Goal: Task Accomplishment & Management: Manage account settings

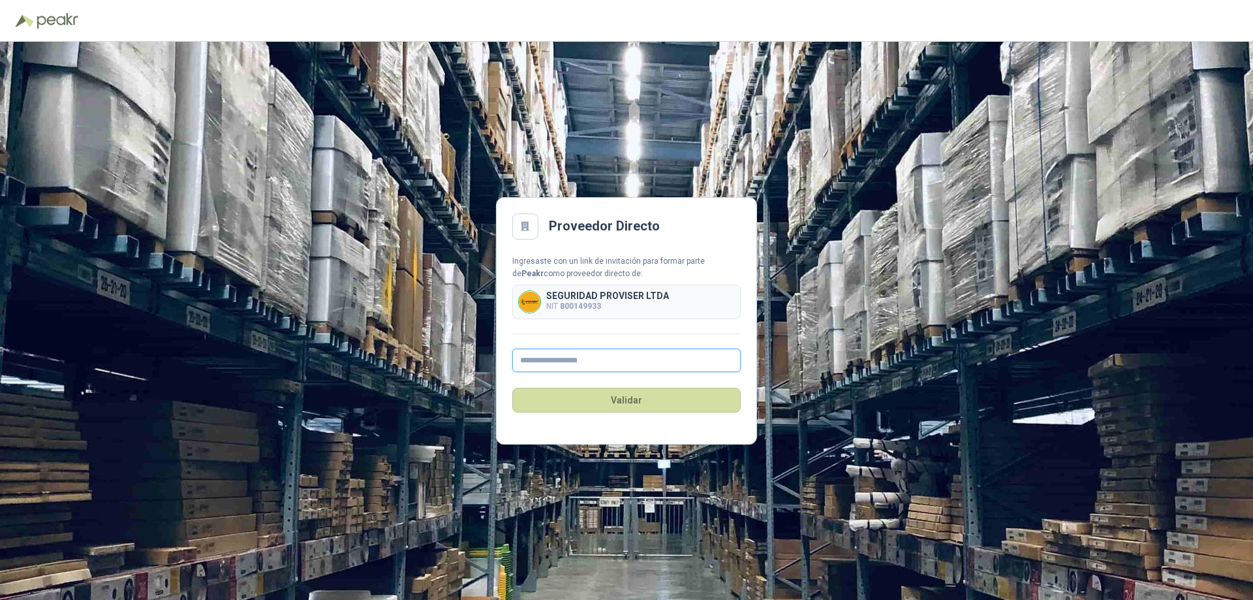
click at [573, 362] on input "text" at bounding box center [626, 359] width 228 height 23
type input "*"
type input "**********"
click at [607, 403] on button "Validar" at bounding box center [626, 400] width 228 height 25
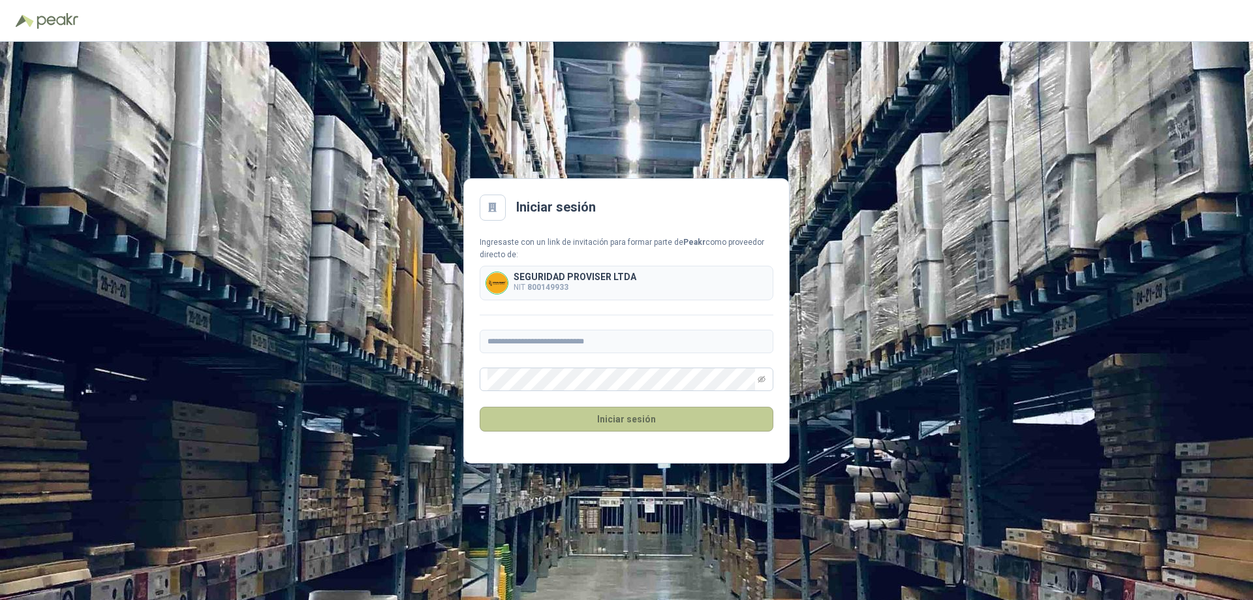
click at [551, 420] on button "Iniciar sesión" at bounding box center [627, 419] width 294 height 25
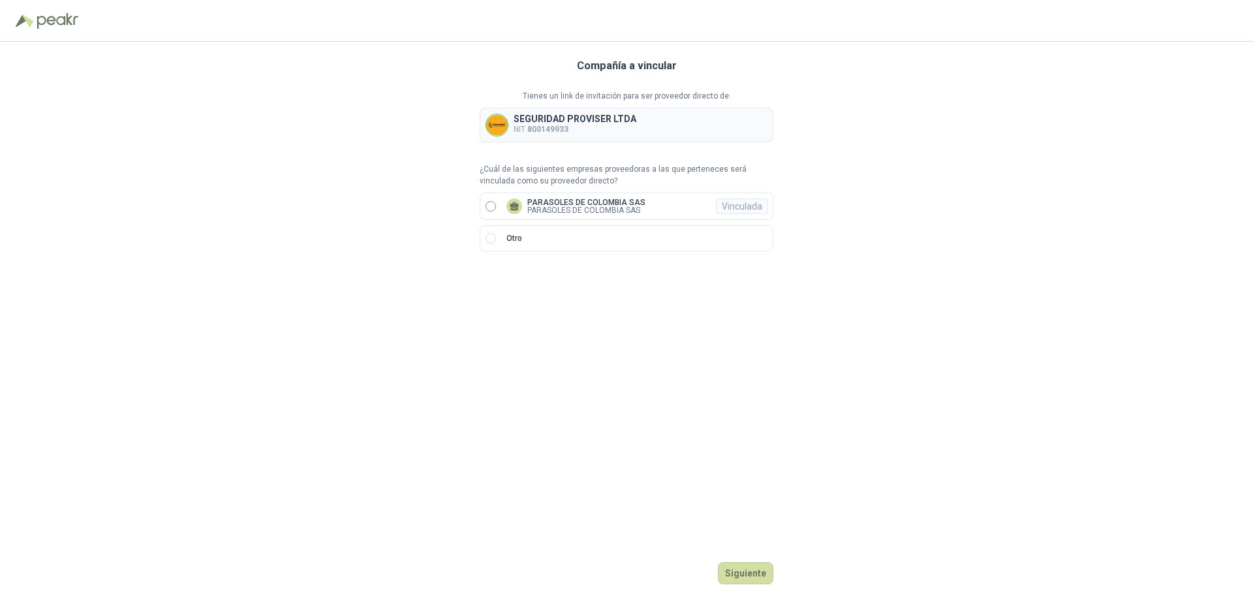
click at [553, 206] on p "PARASOLES DE COLOMBIA SAS" at bounding box center [586, 210] width 118 height 8
click at [739, 580] on button "Ingresar" at bounding box center [748, 573] width 52 height 22
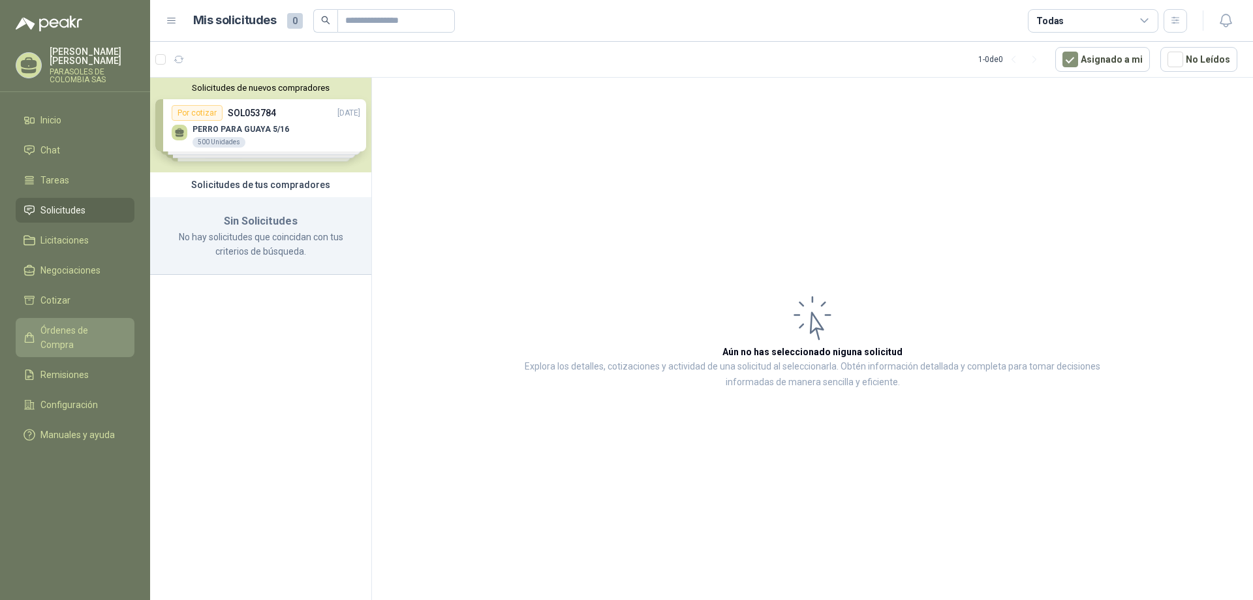
click at [87, 325] on span "Órdenes de Compra" at bounding box center [81, 337] width 82 height 29
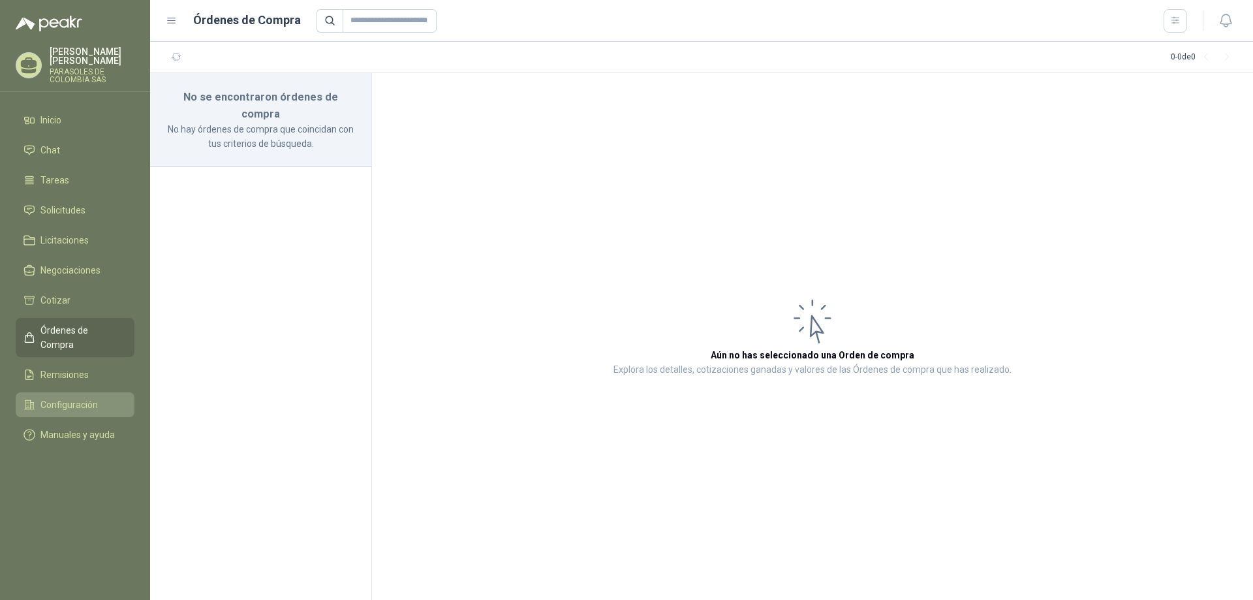
click at [84, 392] on link "Configuración" at bounding box center [75, 404] width 119 height 25
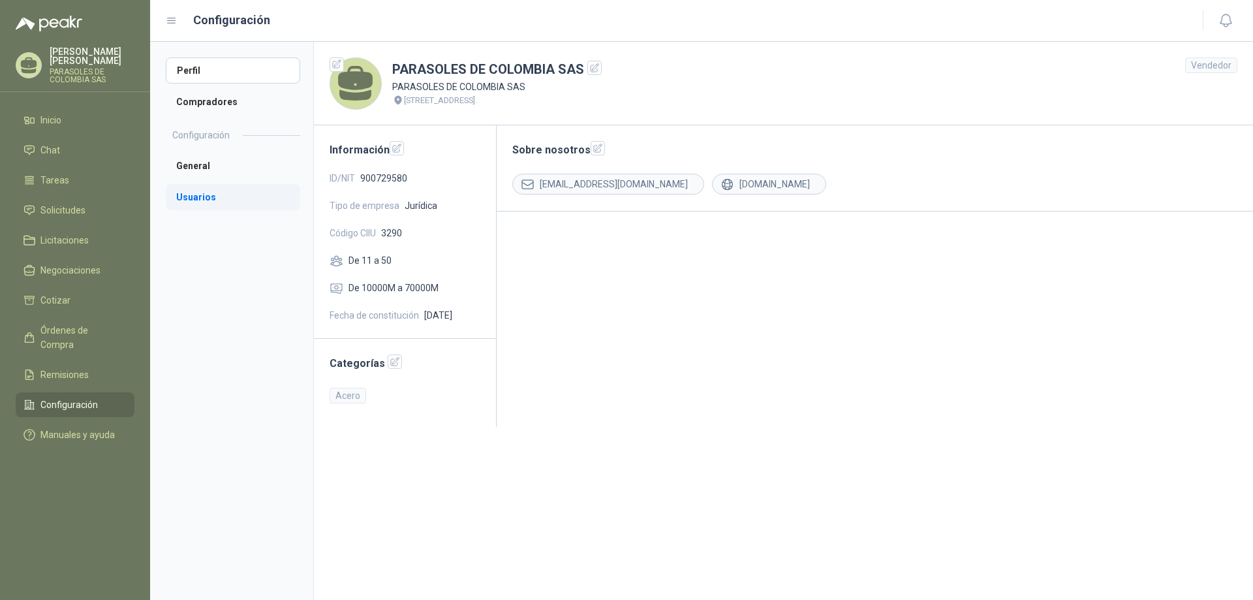
click at [199, 199] on li "Usuarios" at bounding box center [233, 197] width 134 height 26
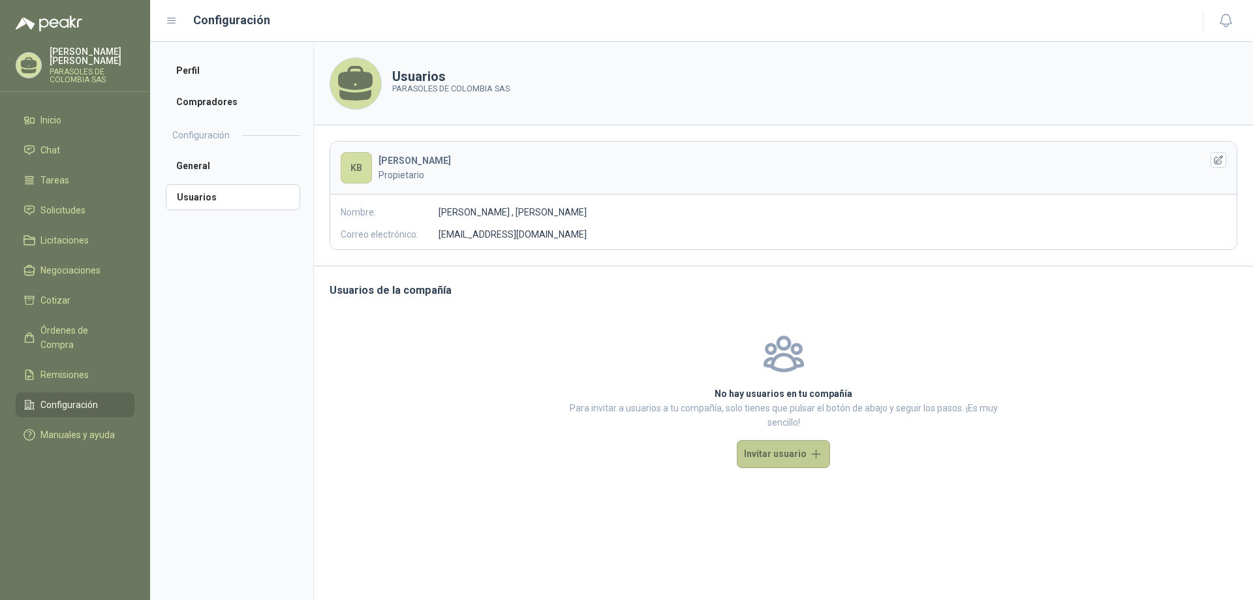
click at [762, 452] on button "Invitar usuario" at bounding box center [783, 454] width 93 height 28
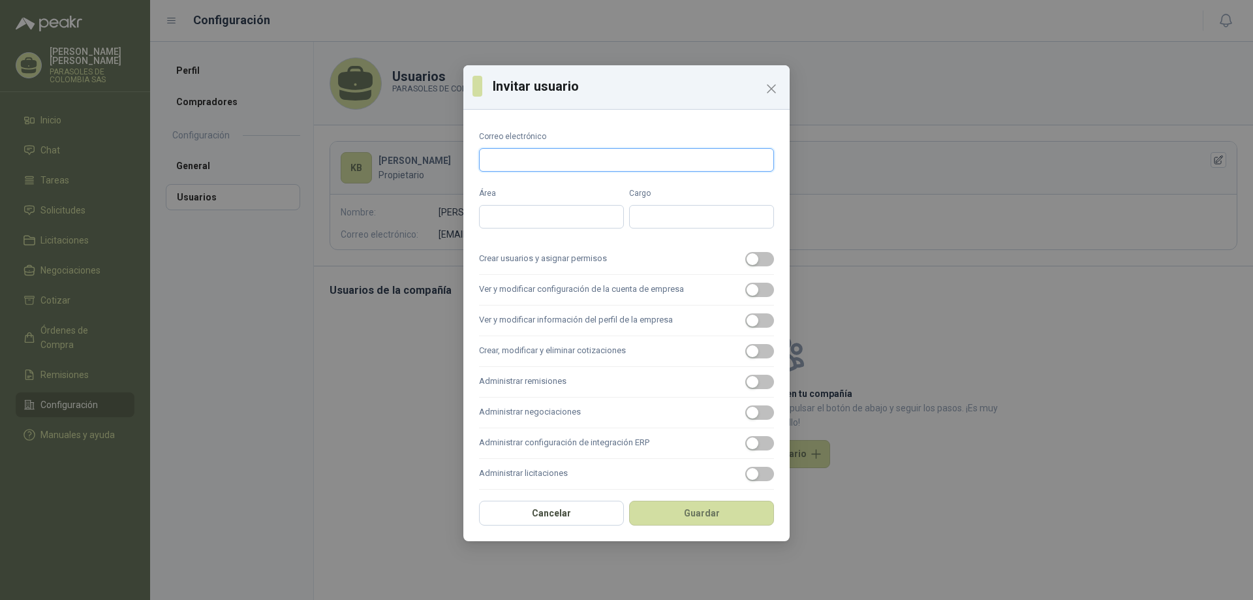
click at [549, 158] on input "Correo electrónico" at bounding box center [626, 159] width 295 height 23
type input "**********"
click at [550, 214] on input "Área" at bounding box center [551, 216] width 145 height 23
drag, startPoint x: 564, startPoint y: 228, endPoint x: 499, endPoint y: 220, distance: 65.2
click at [499, 220] on form "**********" at bounding box center [626, 310] width 295 height 359
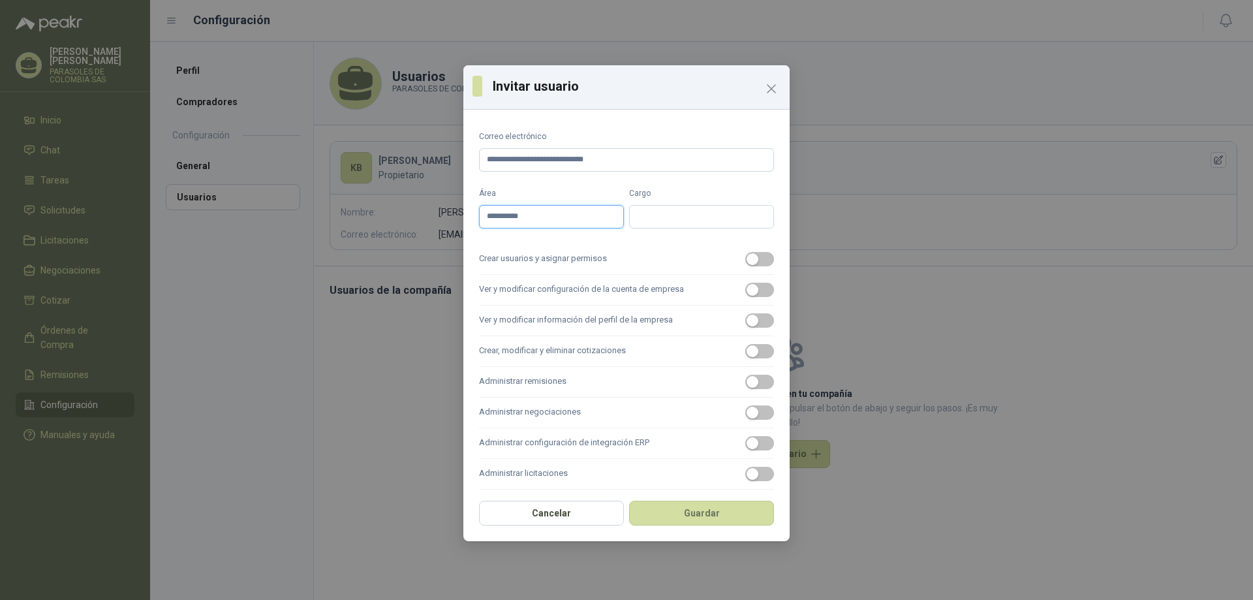
drag, startPoint x: 539, startPoint y: 219, endPoint x: 437, endPoint y: 219, distance: 102.5
click at [437, 219] on div "**********" at bounding box center [626, 300] width 1253 height 600
type input "*"
click at [647, 216] on input "Cargo" at bounding box center [701, 216] width 145 height 23
drag, startPoint x: 559, startPoint y: 221, endPoint x: 455, endPoint y: 221, distance: 104.4
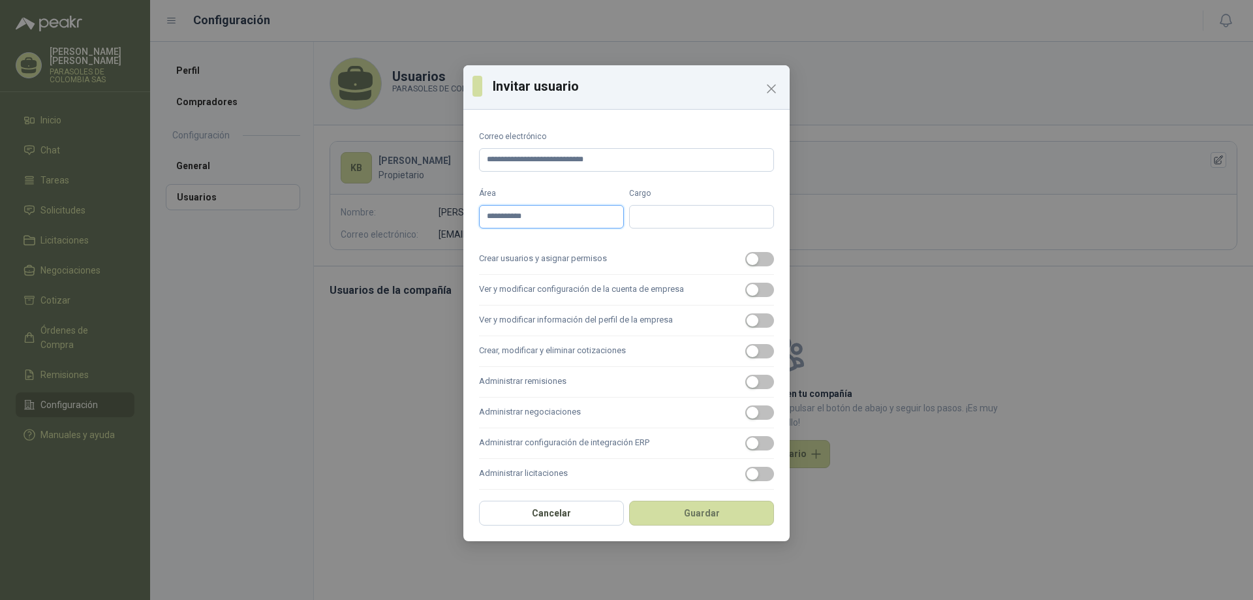
click at [455, 221] on div "**********" at bounding box center [626, 300] width 1253 height 600
type input "******"
click at [629, 216] on input "Cargo" at bounding box center [701, 216] width 145 height 23
type input "**********"
click at [751, 294] on span "button" at bounding box center [759, 290] width 29 height 14
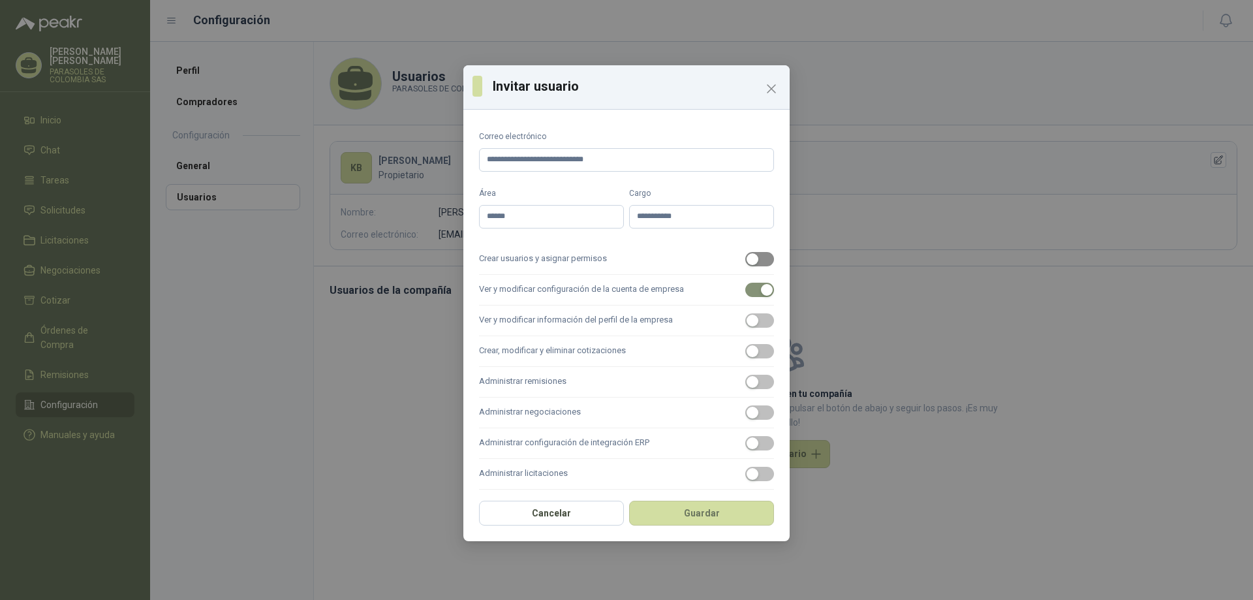
click at [752, 262] on span "button" at bounding box center [759, 259] width 29 height 14
click at [747, 352] on div "button" at bounding box center [753, 351] width 12 height 12
click at [750, 324] on span "button" at bounding box center [759, 320] width 29 height 14
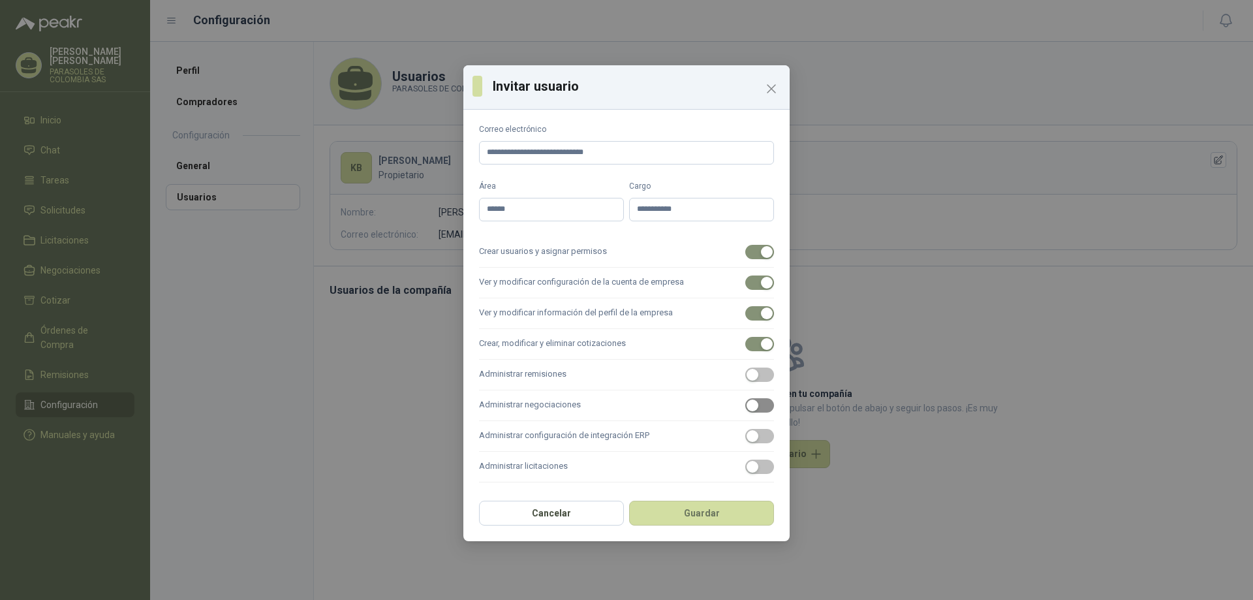
click at [747, 404] on div "button" at bounding box center [753, 405] width 12 height 12
click at [747, 440] on div "button" at bounding box center [753, 436] width 12 height 12
click at [753, 376] on span "button" at bounding box center [759, 374] width 29 height 14
drag, startPoint x: 755, startPoint y: 483, endPoint x: 749, endPoint y: 471, distance: 13.1
click at [754, 483] on div "**********" at bounding box center [626, 304] width 326 height 378
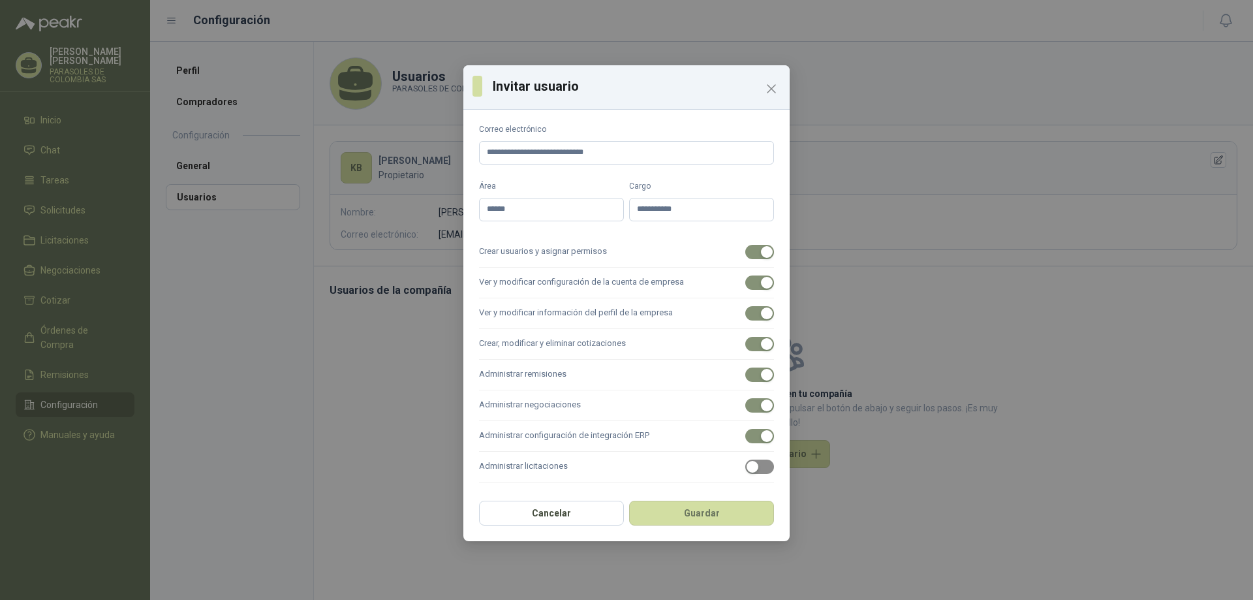
click at [749, 467] on span "button" at bounding box center [759, 466] width 29 height 14
click at [720, 511] on button "Guardar" at bounding box center [701, 513] width 145 height 25
click at [660, 513] on button "Guardar" at bounding box center [701, 513] width 145 height 25
click at [604, 519] on button "Cancelar" at bounding box center [551, 513] width 145 height 25
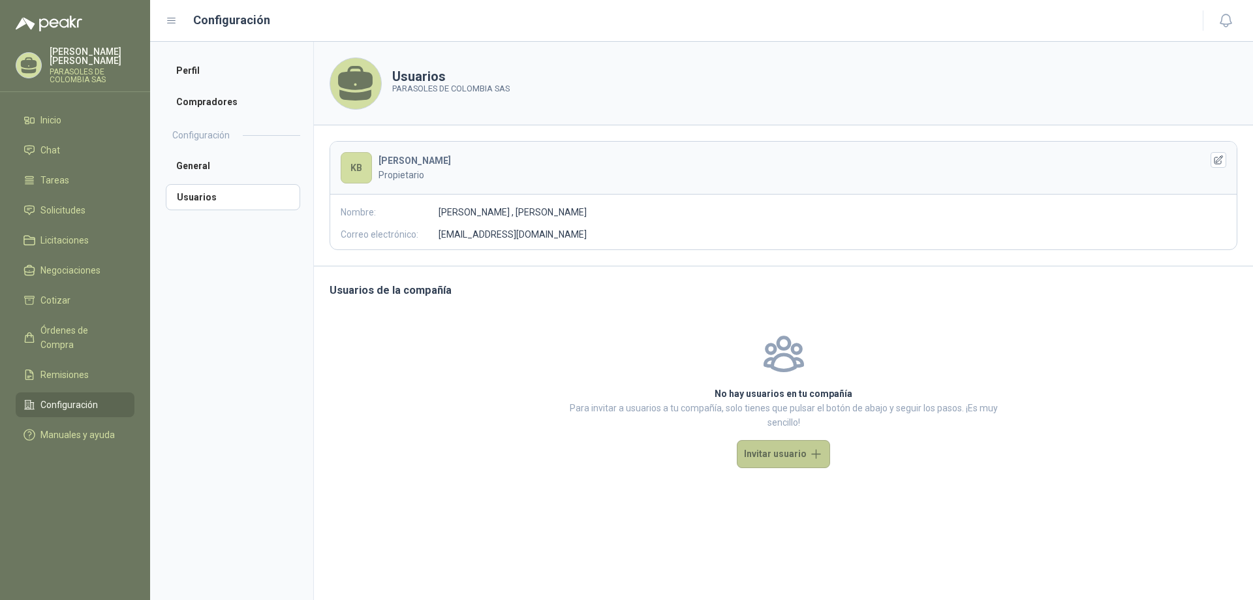
click at [779, 457] on button "Invitar usuario" at bounding box center [783, 454] width 93 height 28
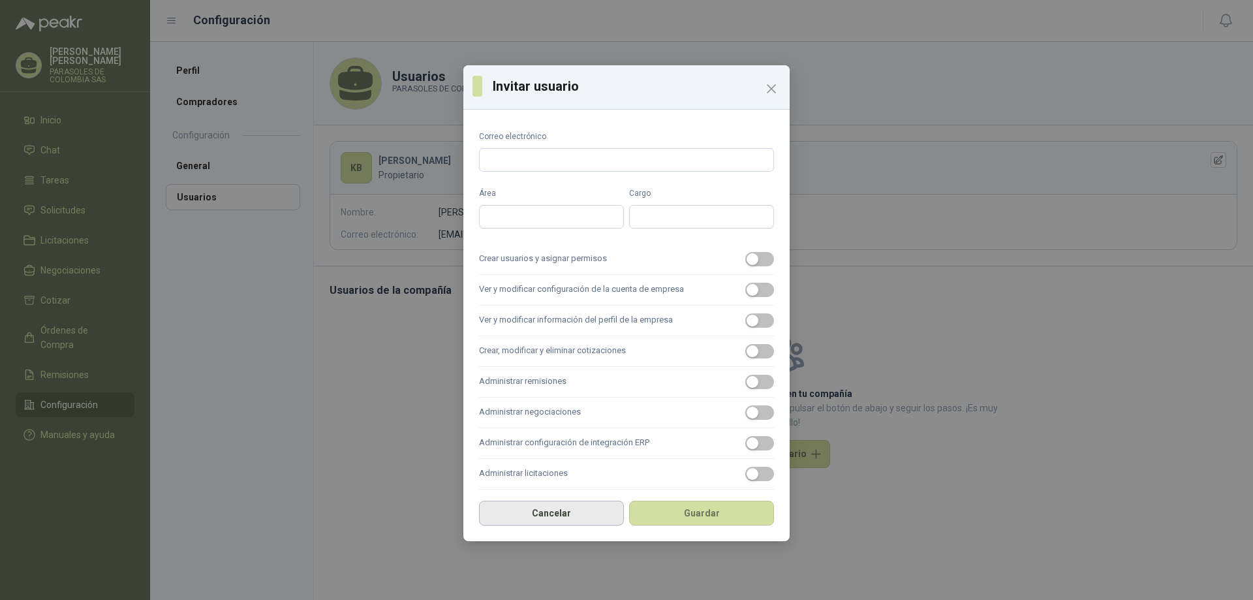
click at [581, 524] on button "Cancelar" at bounding box center [551, 513] width 145 height 25
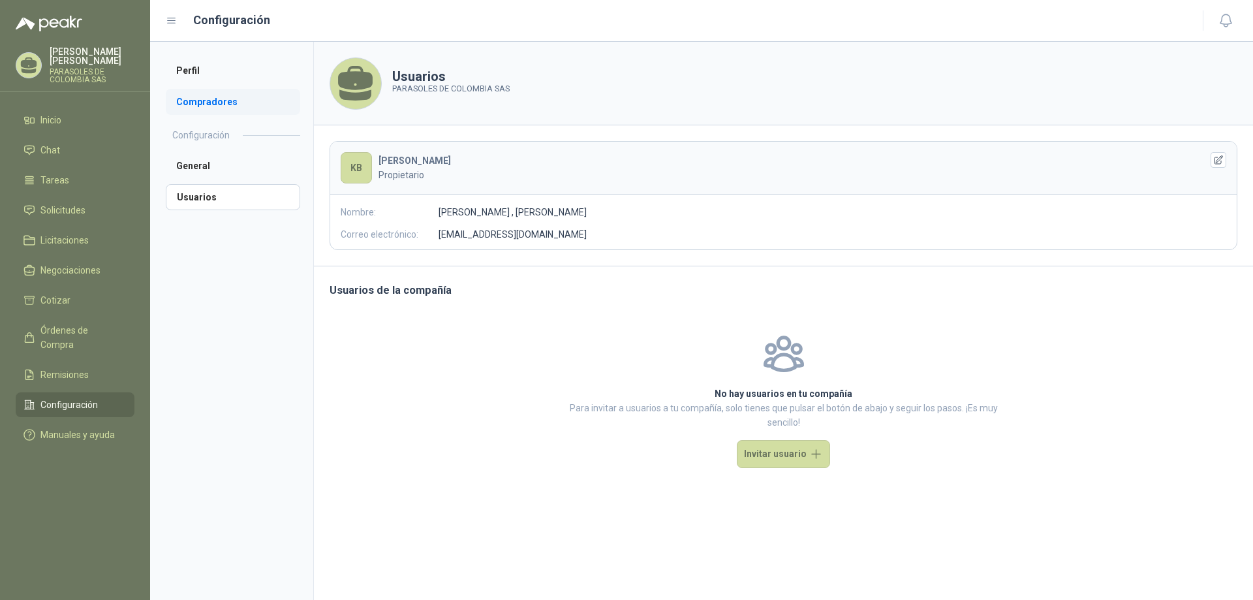
click at [263, 100] on li "Compradores" at bounding box center [233, 102] width 134 height 26
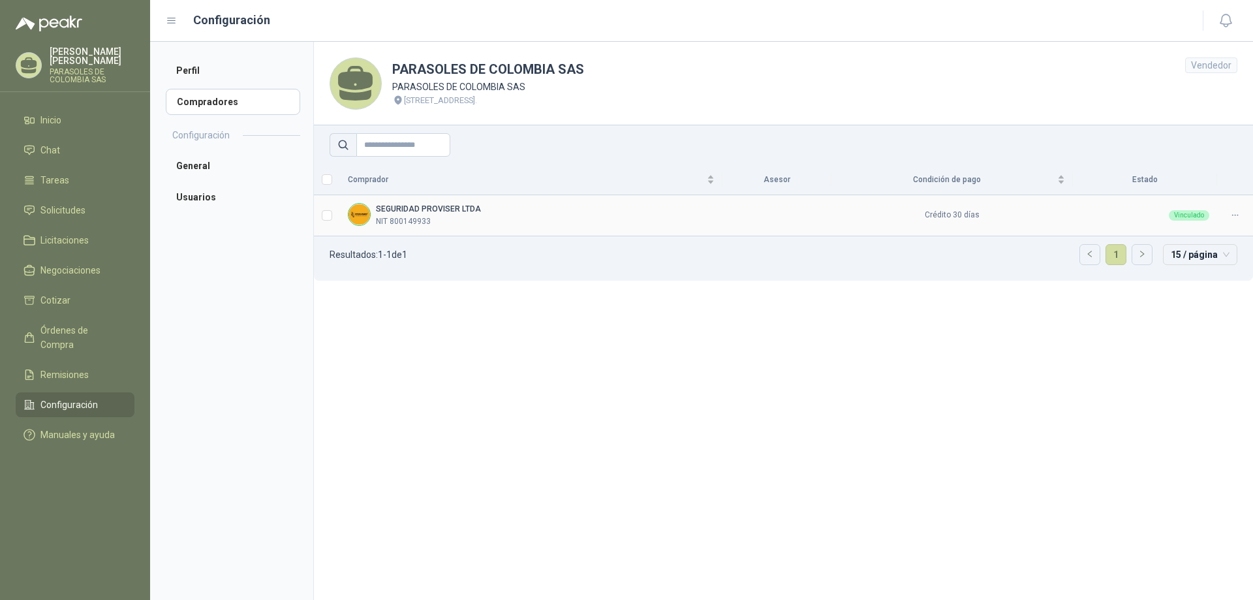
click at [443, 217] on div "NIT 800149933" at bounding box center [428, 221] width 105 height 12
click at [237, 73] on li "Perfil" at bounding box center [233, 70] width 134 height 26
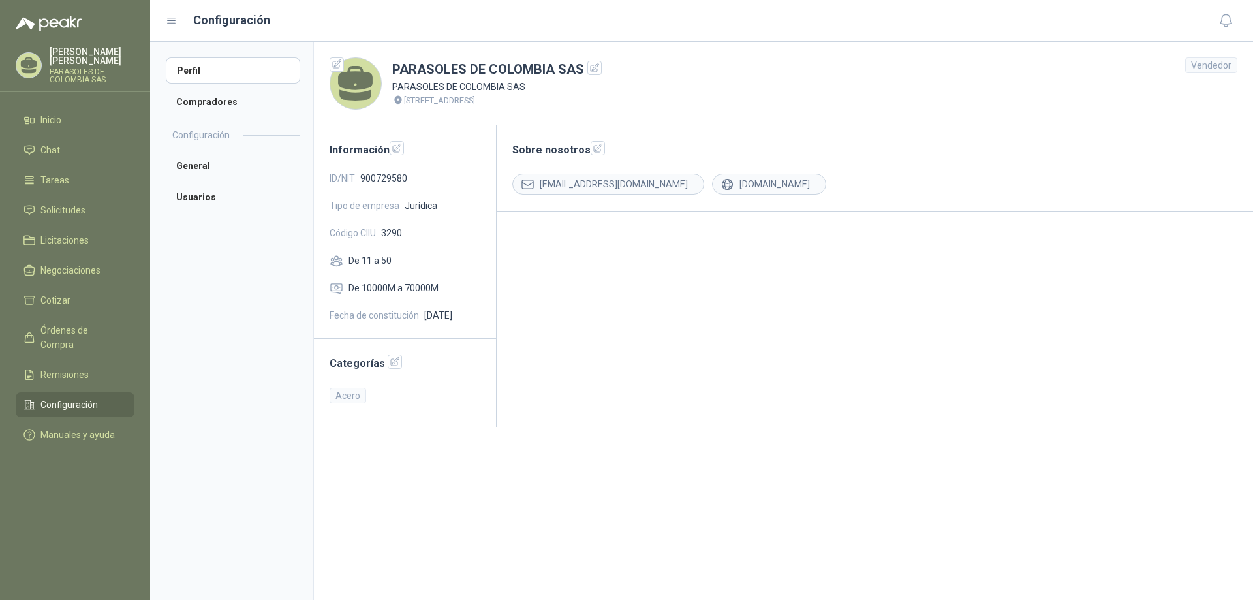
click at [75, 47] on p "[PERSON_NAME]" at bounding box center [92, 56] width 85 height 18
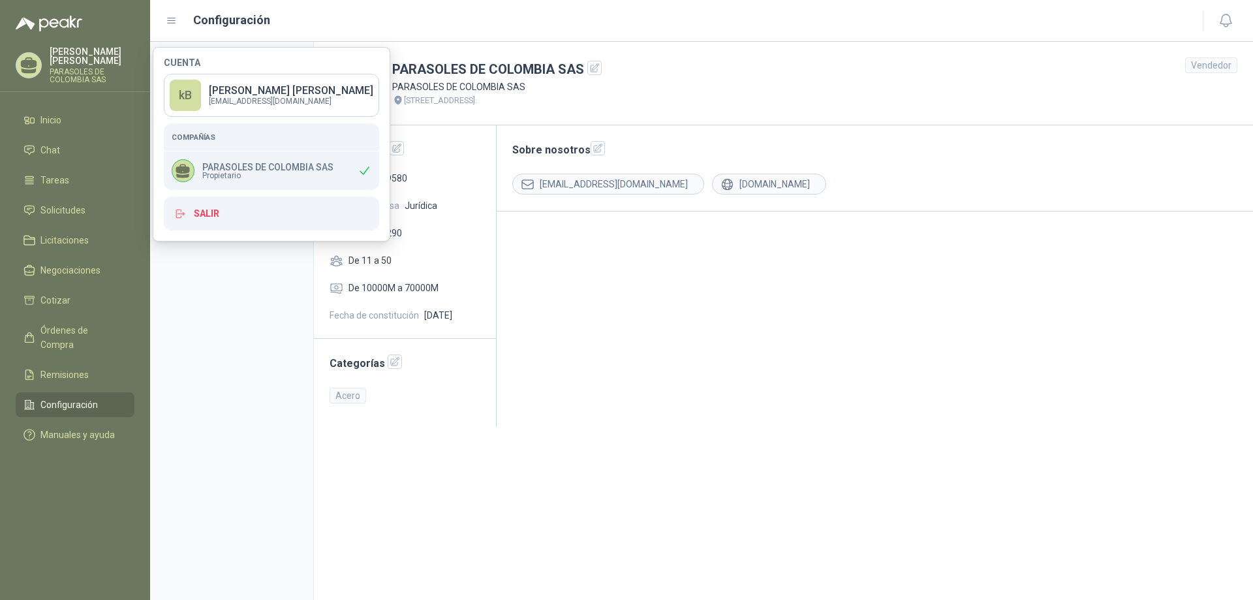
click at [221, 181] on div "PARASOLES DE COLOMBIA SAS Propietario" at bounding box center [253, 170] width 162 height 23
click at [243, 168] on p "PARASOLES DE COLOMBIA SAS" at bounding box center [267, 166] width 131 height 9
click at [300, 176] on span "Propietario" at bounding box center [267, 176] width 131 height 8
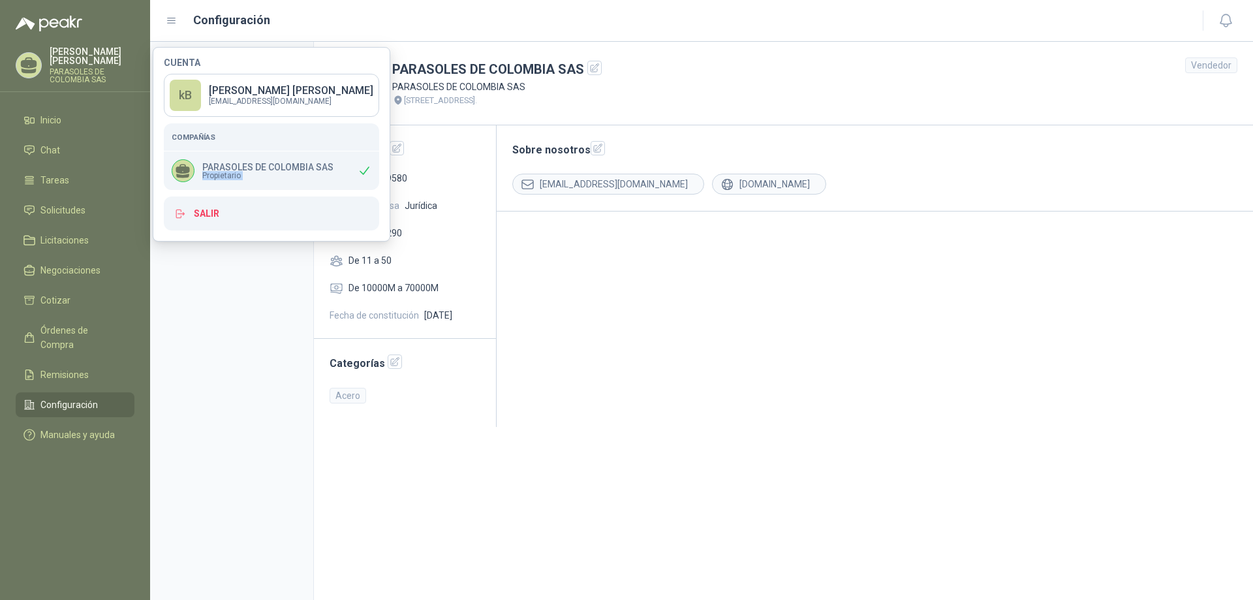
click at [300, 176] on span "Propietario" at bounding box center [267, 176] width 131 height 8
click at [303, 168] on p "PARASOLES DE COLOMBIA SAS" at bounding box center [267, 166] width 131 height 9
click at [254, 175] on span "Propietario" at bounding box center [267, 176] width 131 height 8
click at [214, 174] on span "Propietario" at bounding box center [267, 176] width 131 height 8
click at [215, 172] on span "Propietario" at bounding box center [267, 176] width 131 height 8
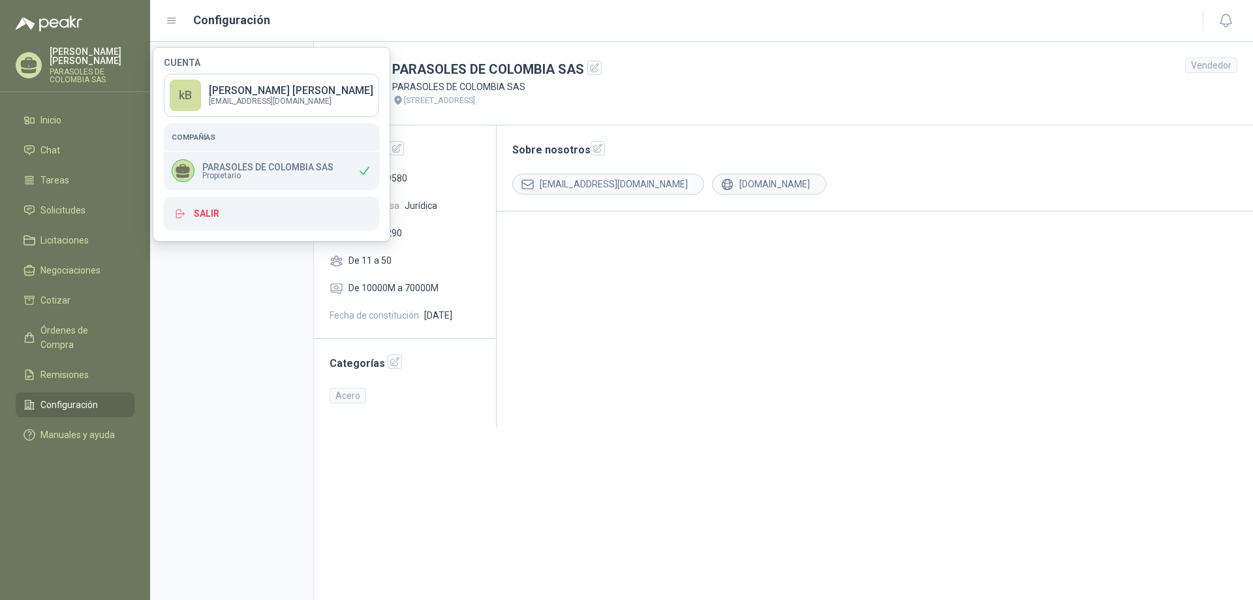
click at [215, 170] on p "PARASOLES DE COLOMBIA SAS" at bounding box center [267, 166] width 131 height 9
click at [180, 176] on icon at bounding box center [183, 176] width 13 height 5
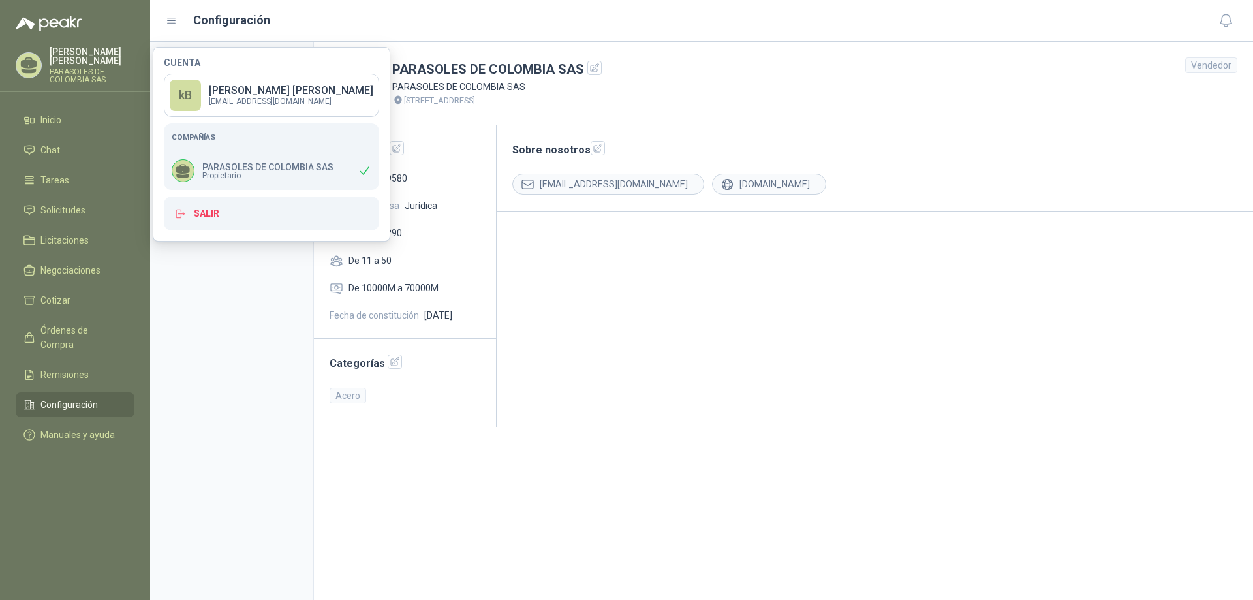
click at [180, 172] on icon at bounding box center [182, 170] width 17 height 17
click at [190, 164] on icon at bounding box center [182, 170] width 17 height 17
click at [243, 176] on span "Propietario" at bounding box center [267, 176] width 131 height 8
click at [283, 174] on span "Propietario" at bounding box center [267, 176] width 131 height 8
click at [339, 186] on div "PARASOLES DE COLOMBIA SAS Propietario" at bounding box center [271, 170] width 215 height 39
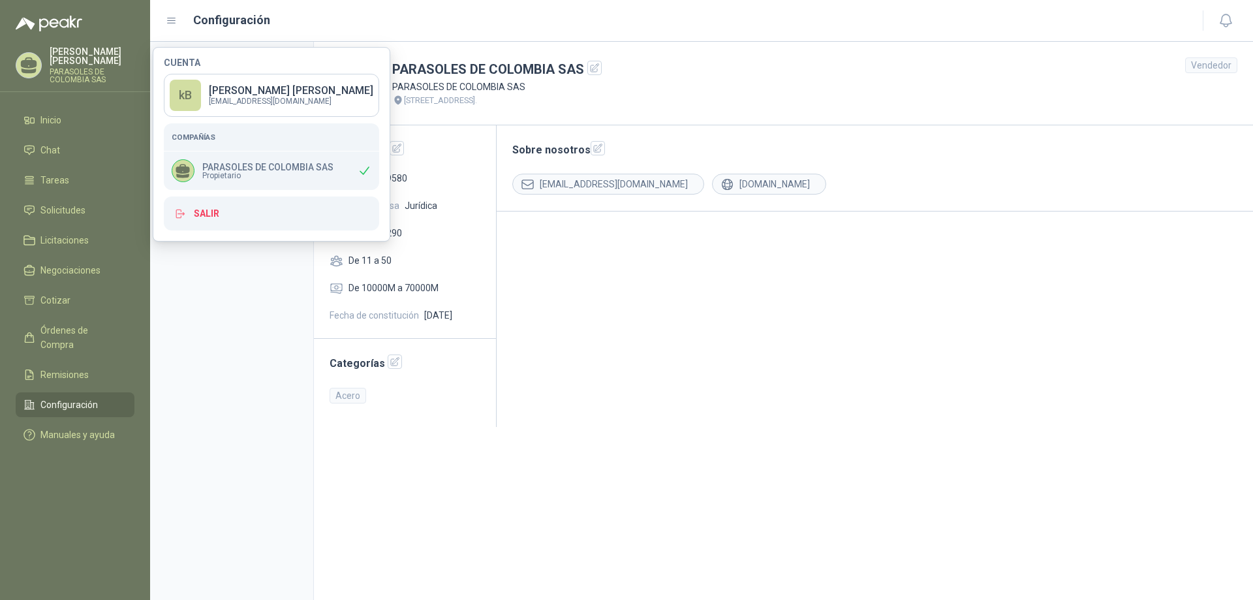
click at [373, 177] on div "PARASOLES DE COLOMBIA SAS Propietario" at bounding box center [271, 170] width 215 height 39
click at [358, 168] on icon at bounding box center [365, 171] width 14 height 14
click at [280, 186] on div "PARASOLES DE COLOMBIA SAS Propietario" at bounding box center [271, 170] width 215 height 39
click at [271, 162] on p "PARASOLES DE COLOMBIA SAS" at bounding box center [267, 166] width 131 height 9
click at [226, 151] on div "Compañías" at bounding box center [271, 136] width 215 height 27
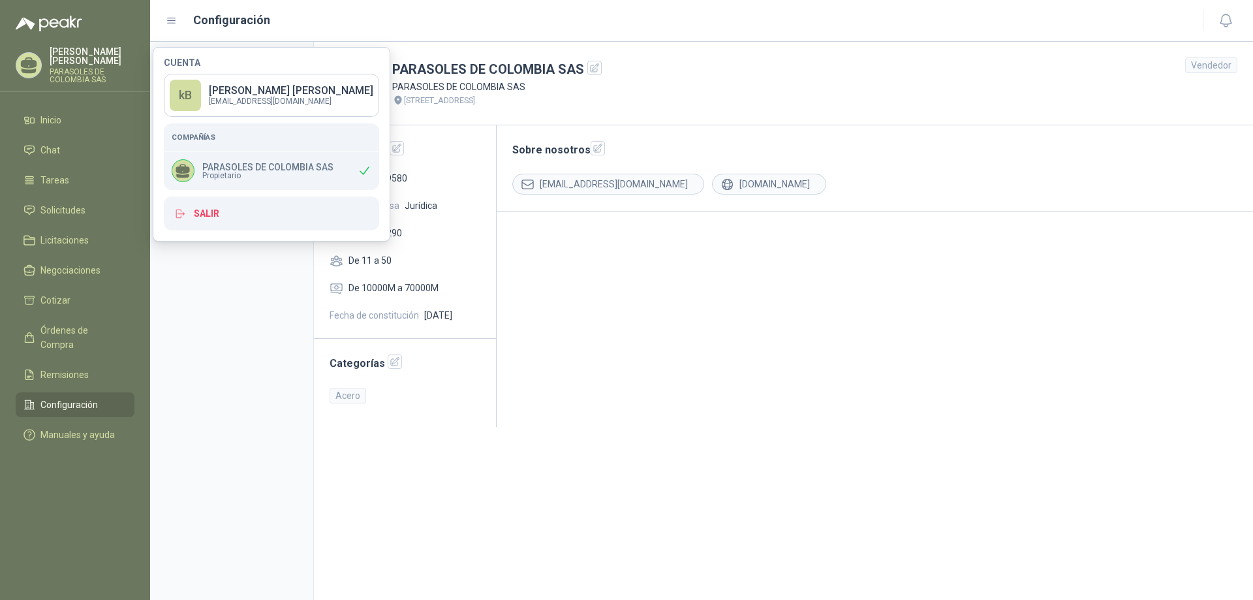
drag, startPoint x: 219, startPoint y: 140, endPoint x: 213, endPoint y: 150, distance: 11.4
click at [216, 147] on div "Compañías" at bounding box center [271, 136] width 215 height 27
click at [213, 152] on div "PARASOLES DE COLOMBIA SAS Propietario" at bounding box center [271, 170] width 215 height 39
click at [210, 146] on div "Compañías" at bounding box center [271, 136] width 215 height 27
click at [208, 143] on h5 "Compañías" at bounding box center [272, 137] width 200 height 12
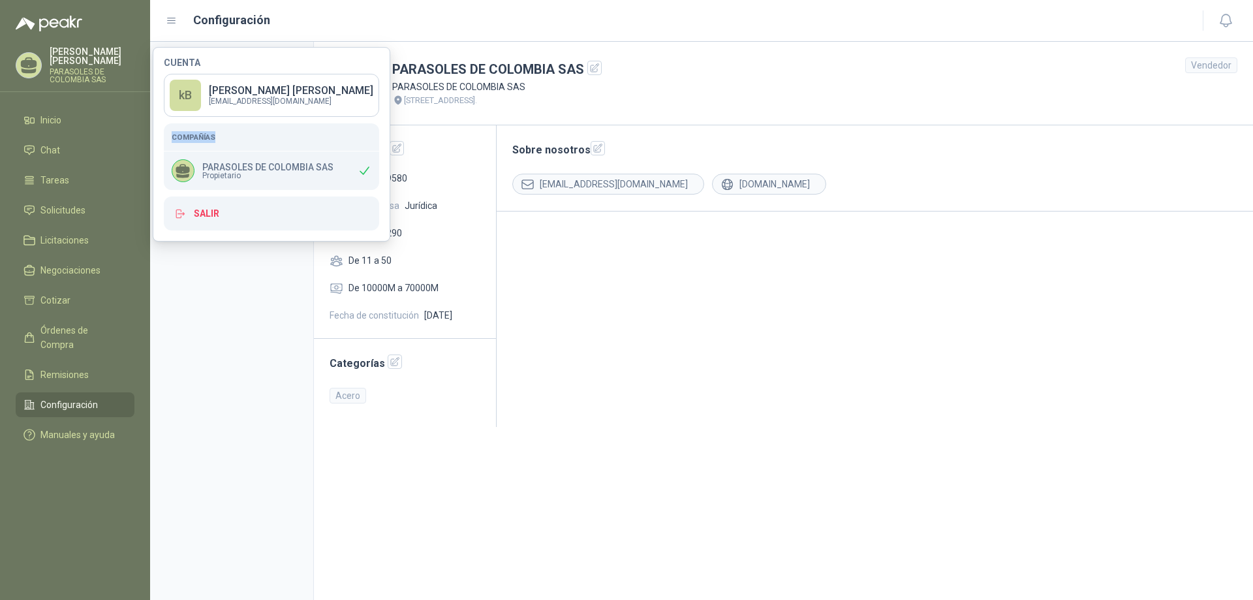
click at [208, 143] on h5 "Compañías" at bounding box center [272, 137] width 200 height 12
click at [87, 397] on span "Configuración" at bounding box center [68, 404] width 57 height 14
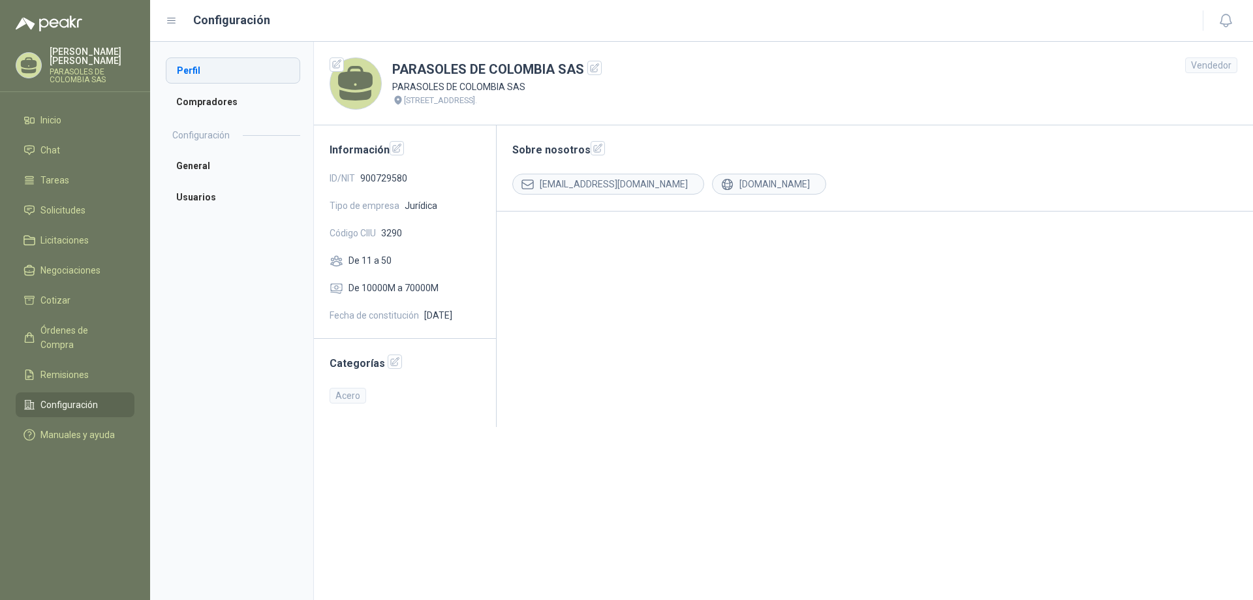
click at [180, 68] on li "Perfil" at bounding box center [233, 70] width 134 height 26
click at [180, 69] on li "Perfil" at bounding box center [233, 70] width 134 height 26
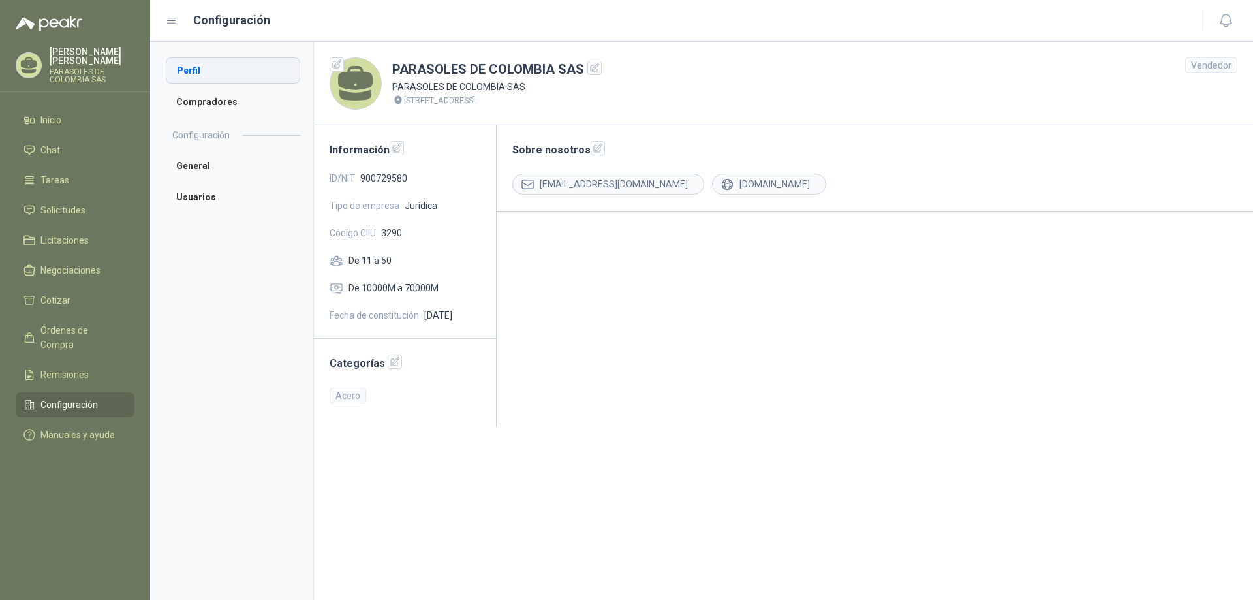
click at [180, 69] on li "Perfil" at bounding box center [233, 70] width 134 height 26
click at [180, 67] on li "Perfil" at bounding box center [233, 70] width 134 height 26
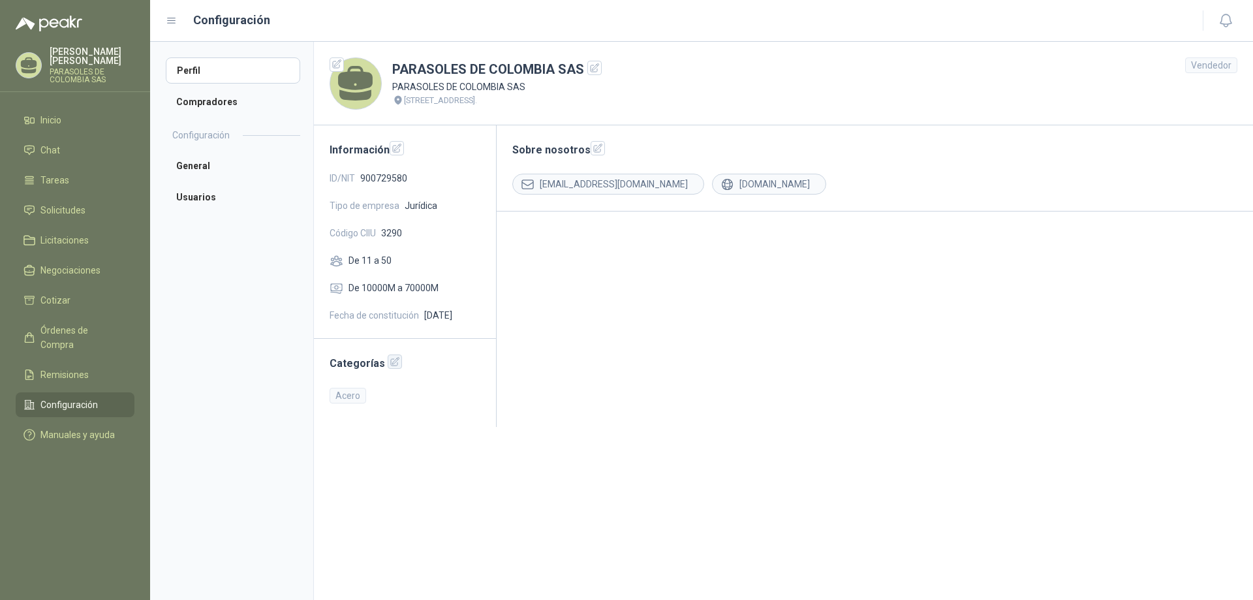
click at [393, 359] on icon "button" at bounding box center [395, 362] width 8 height 8
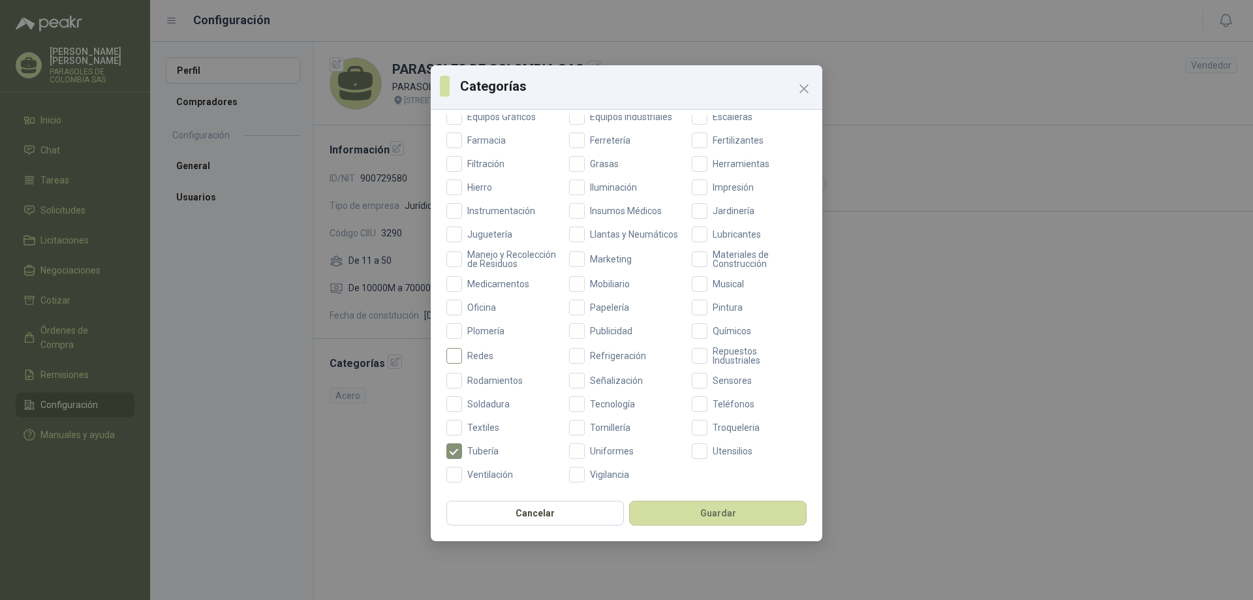
scroll to position [304, 0]
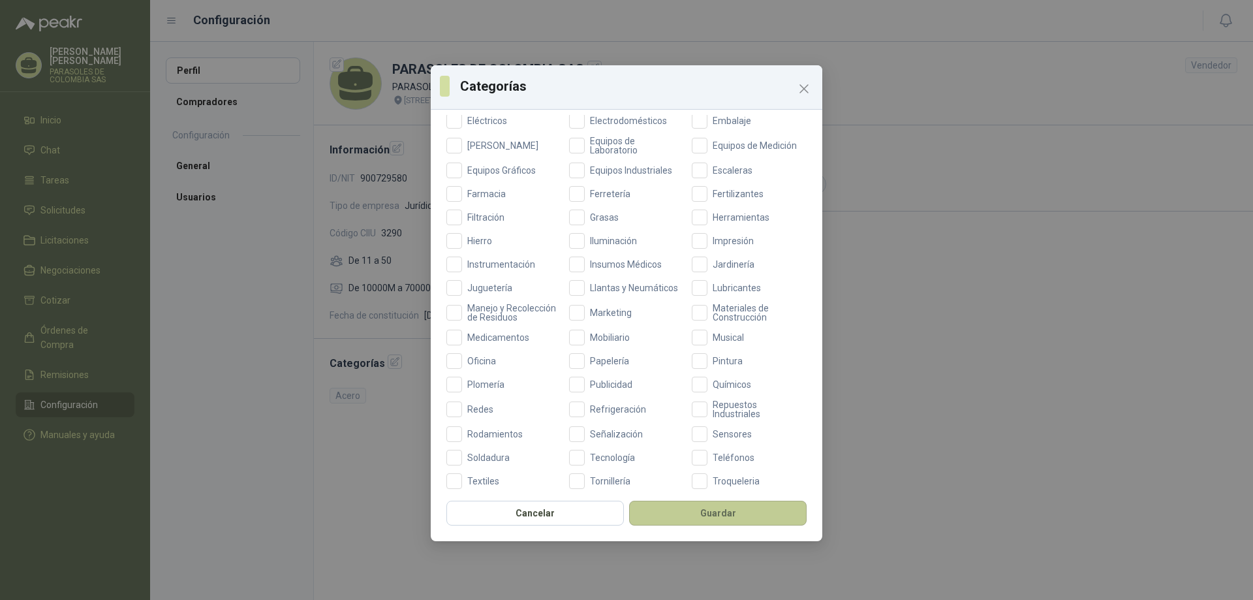
click at [649, 515] on button "Guardar" at bounding box center [717, 513] width 177 height 25
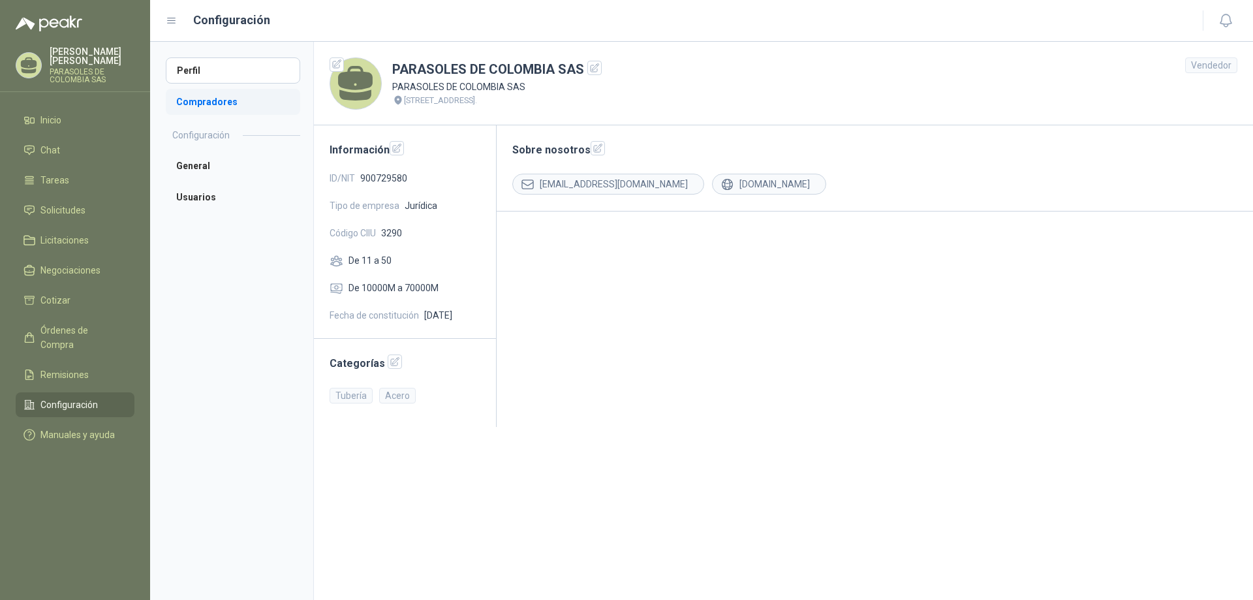
click at [202, 104] on li "Compradores" at bounding box center [233, 102] width 134 height 26
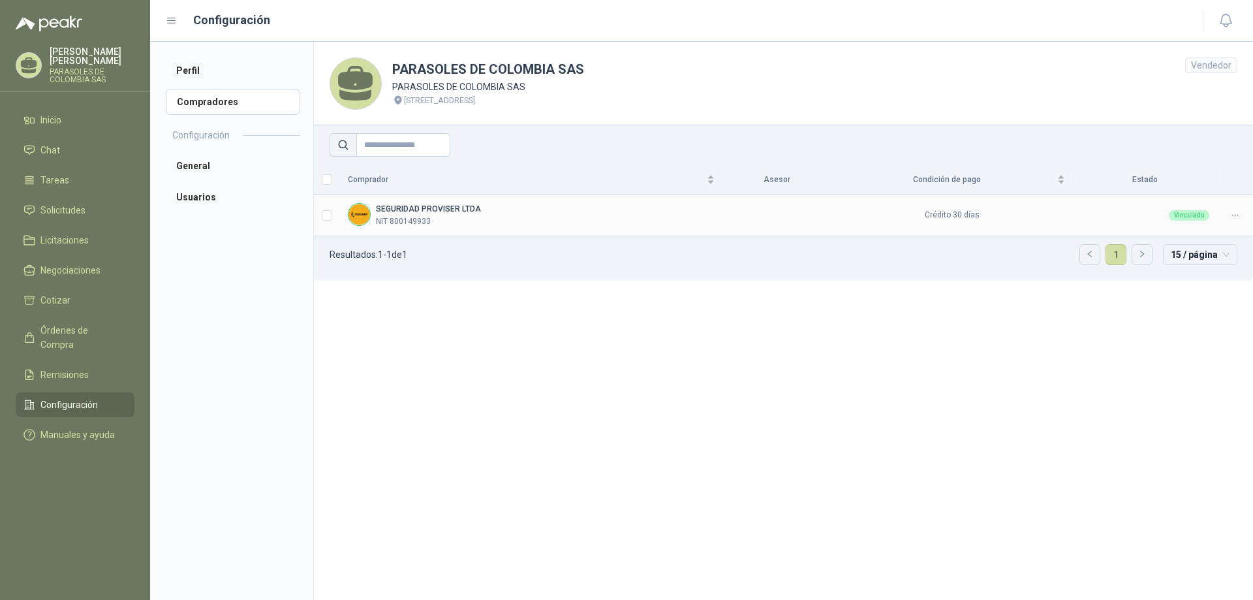
click at [471, 229] on td "SEGURIDAD PROVISER LTDA NIT 800149933" at bounding box center [531, 215] width 382 height 41
click at [187, 159] on li "General" at bounding box center [233, 166] width 134 height 26
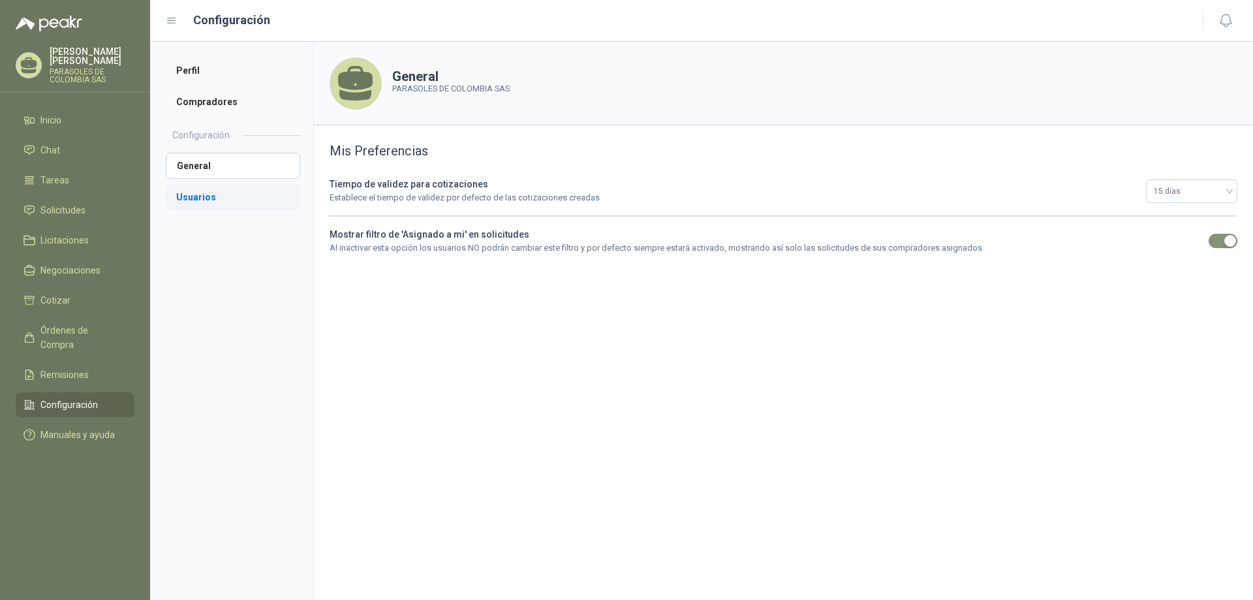
click at [296, 191] on li "Usuarios" at bounding box center [233, 197] width 134 height 26
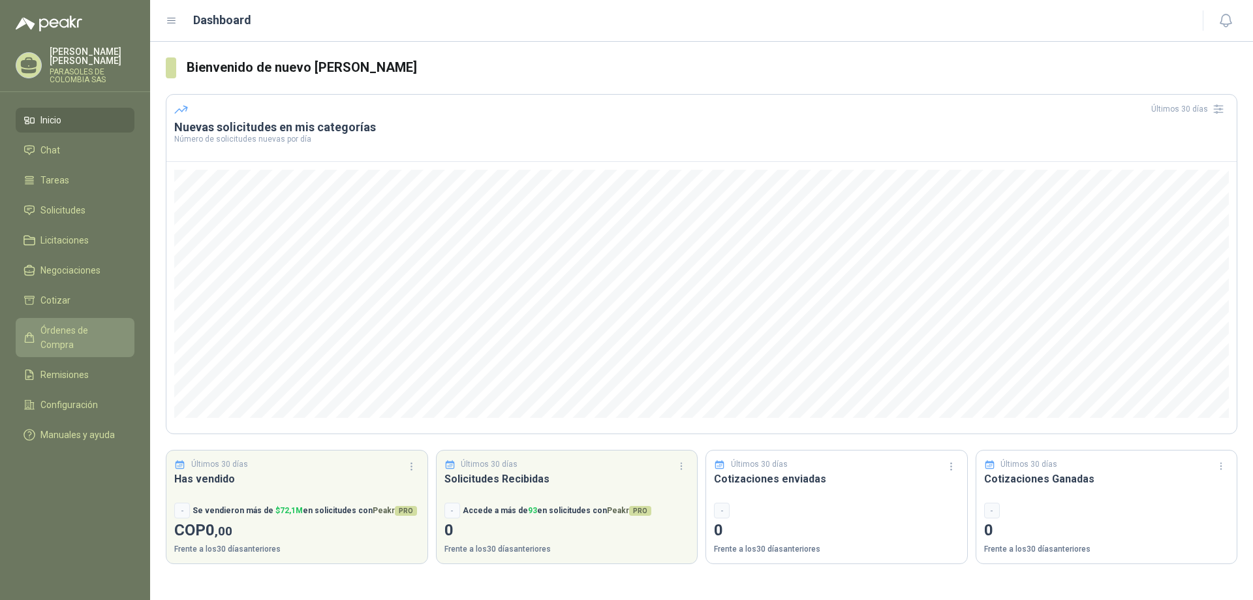
click at [114, 323] on span "Órdenes de Compra" at bounding box center [81, 337] width 82 height 29
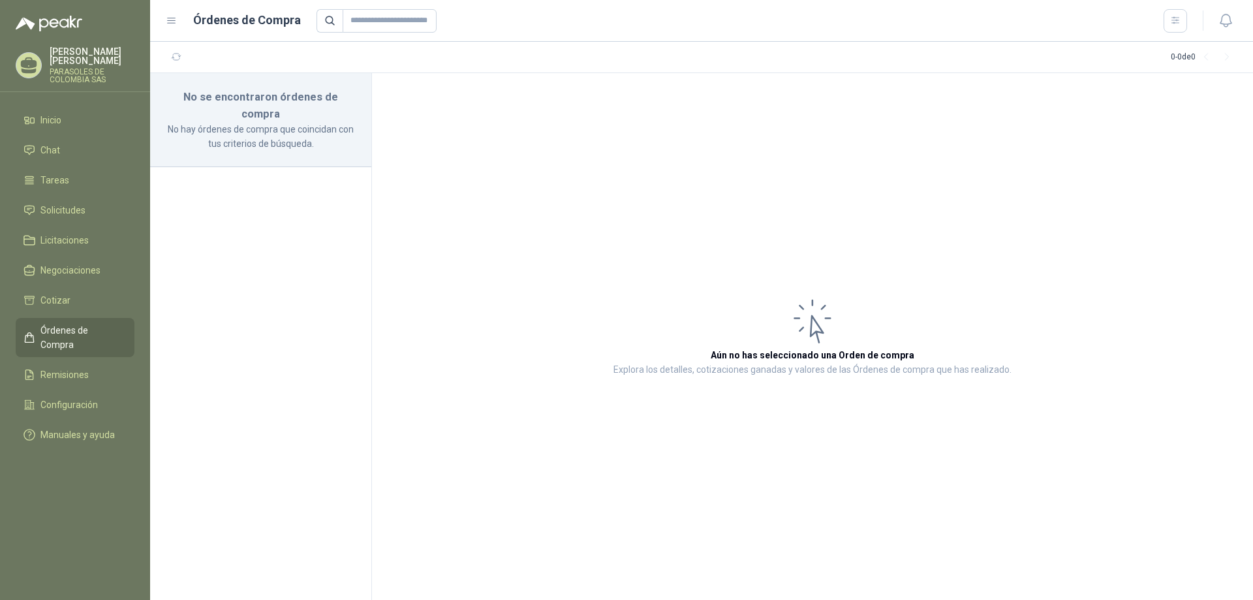
click at [176, 16] on icon at bounding box center [172, 21] width 12 height 12
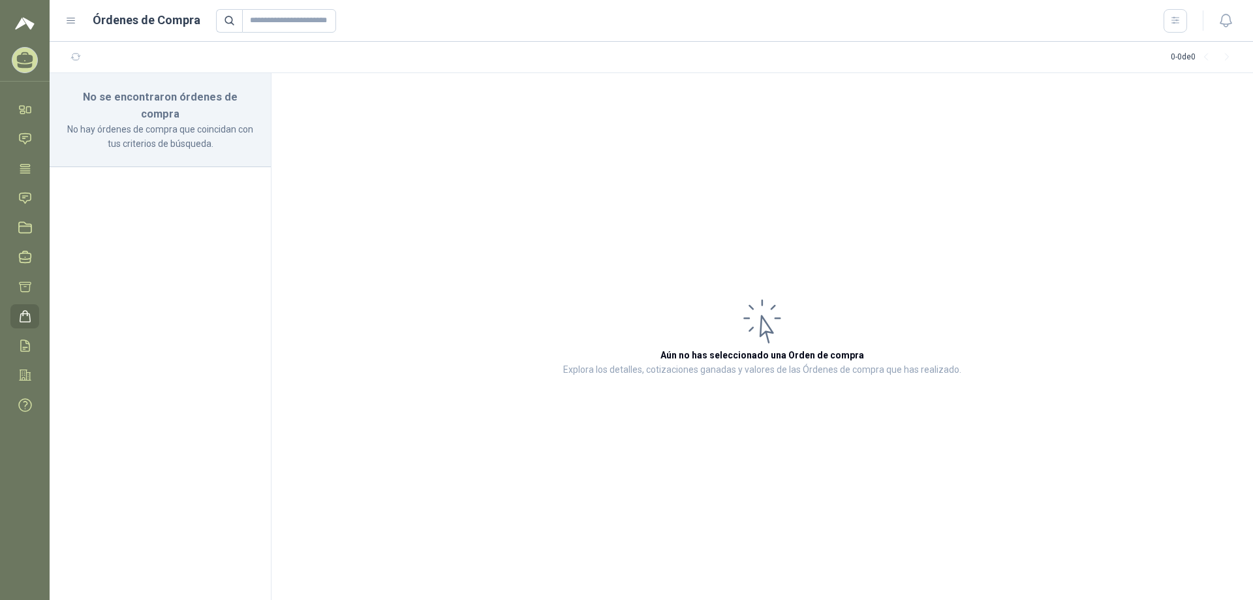
click at [67, 19] on icon at bounding box center [71, 21] width 12 height 12
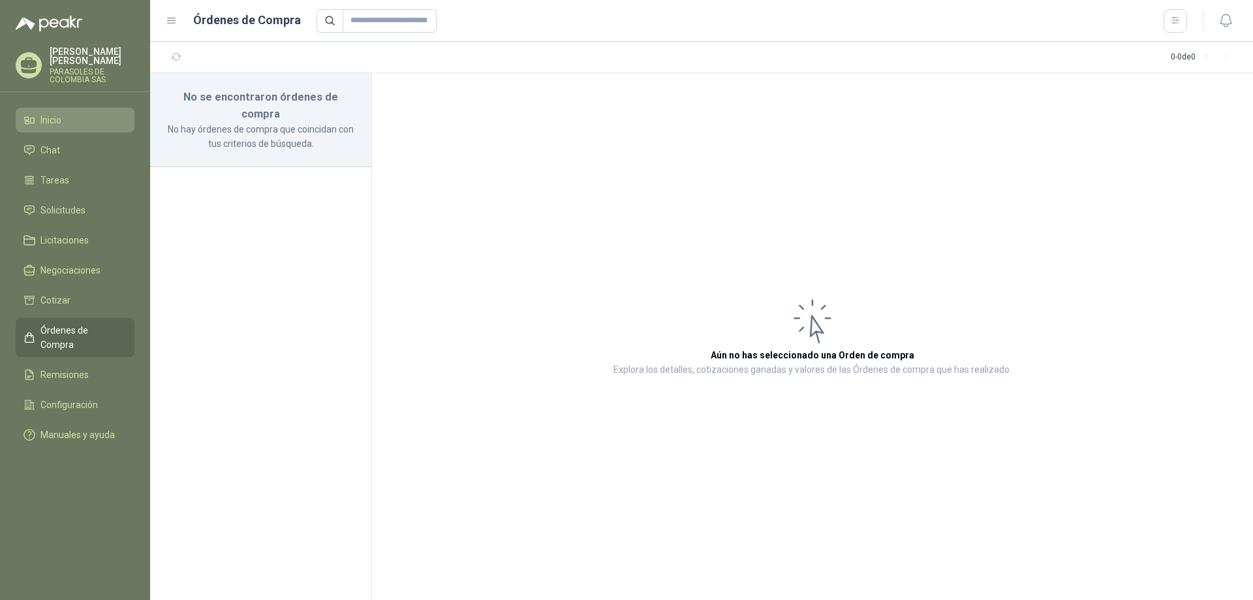
click at [64, 119] on link "Inicio" at bounding box center [75, 120] width 119 height 25
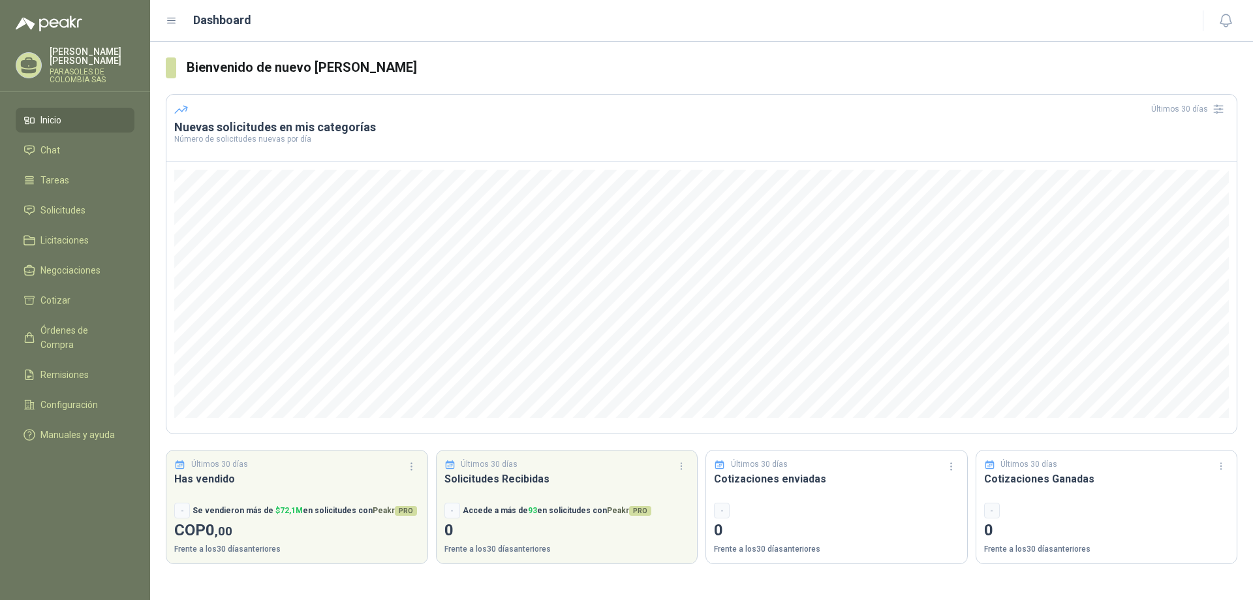
click at [171, 25] on icon at bounding box center [172, 21] width 12 height 12
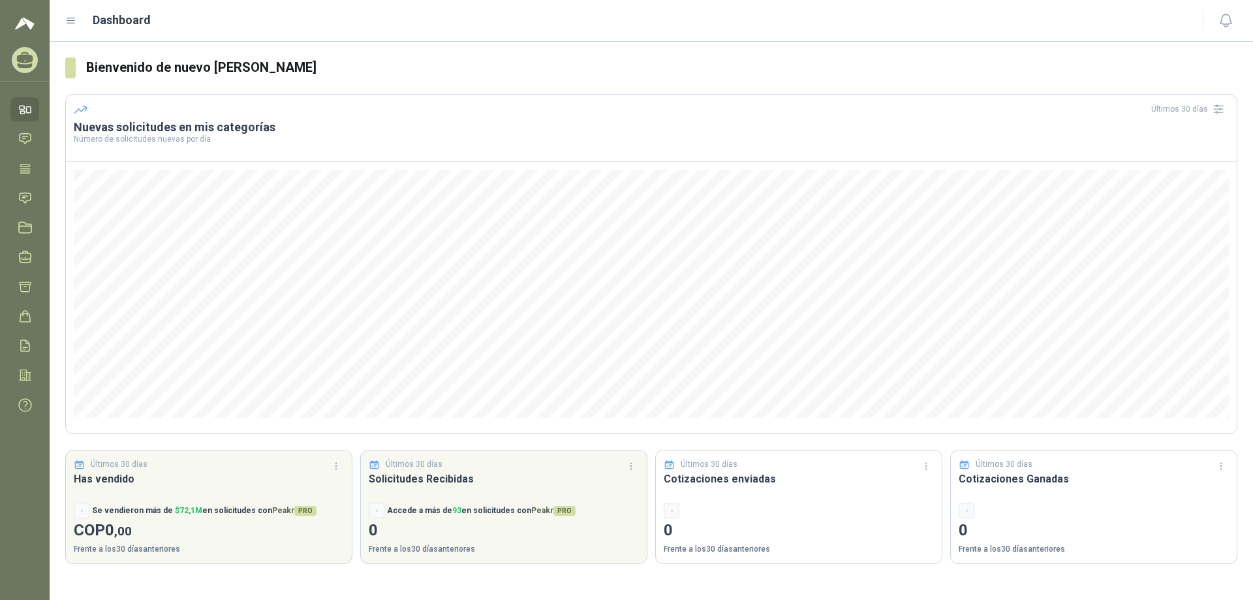
click at [65, 18] on header "Dashboard" at bounding box center [651, 21] width 1203 height 42
click at [71, 21] on icon at bounding box center [71, 20] width 8 height 5
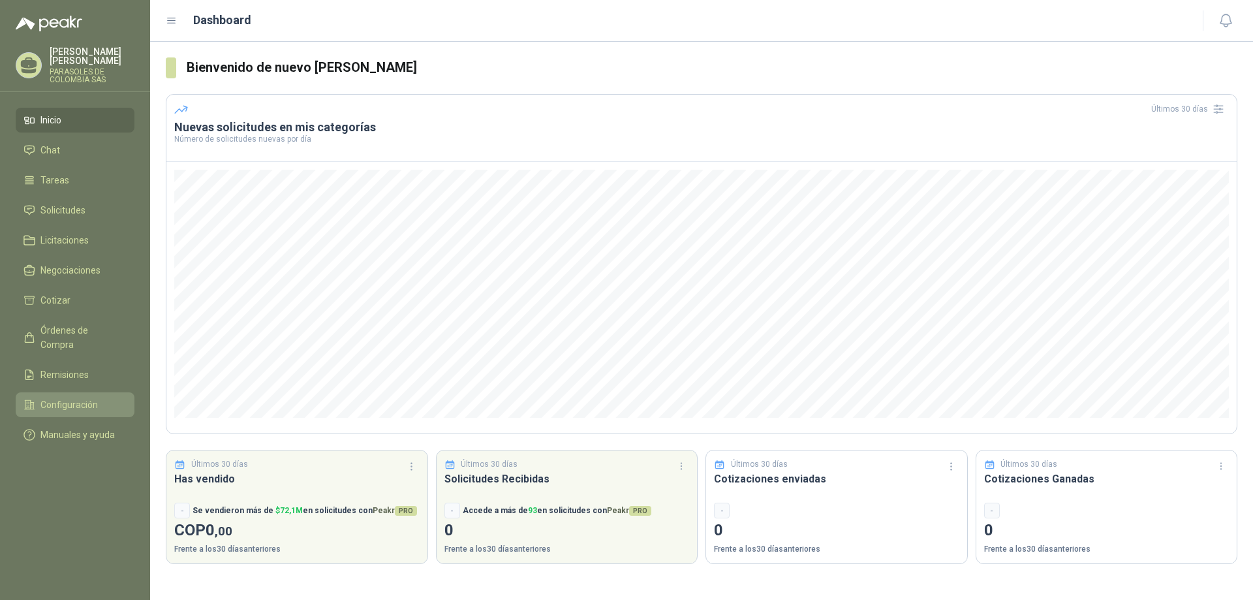
click at [110, 392] on link "Configuración" at bounding box center [75, 404] width 119 height 25
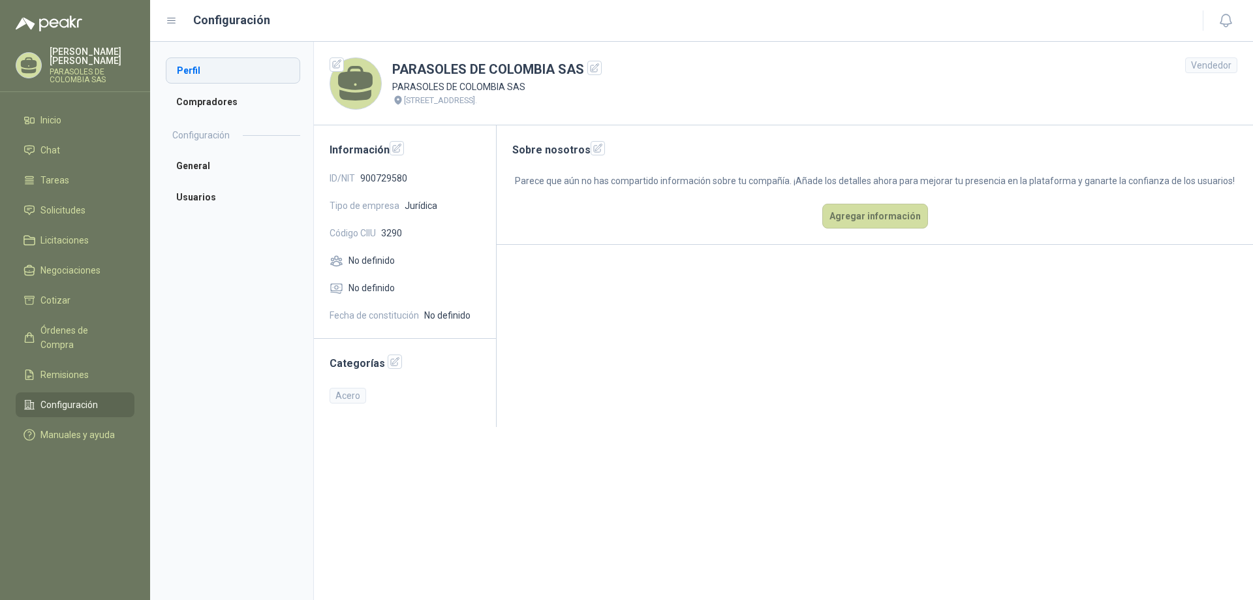
click at [219, 68] on li "Perfil" at bounding box center [233, 70] width 134 height 26
click at [164, 17] on header "Configuración" at bounding box center [701, 21] width 1103 height 42
click at [168, 20] on icon at bounding box center [172, 21] width 12 height 12
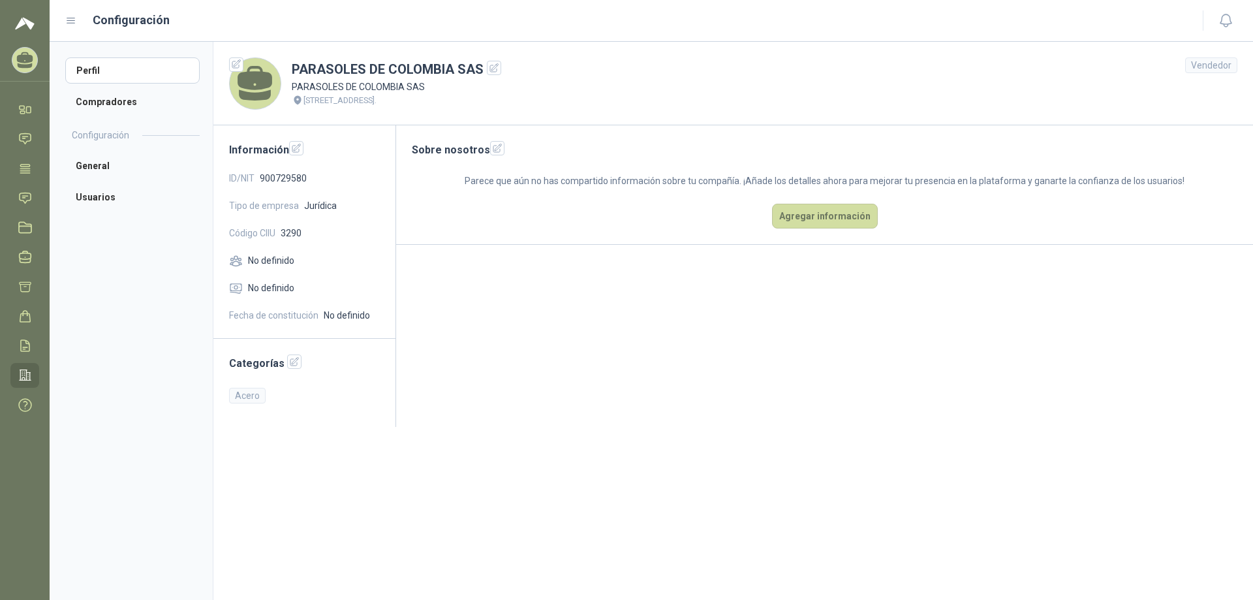
click at [73, 22] on icon at bounding box center [71, 21] width 12 height 12
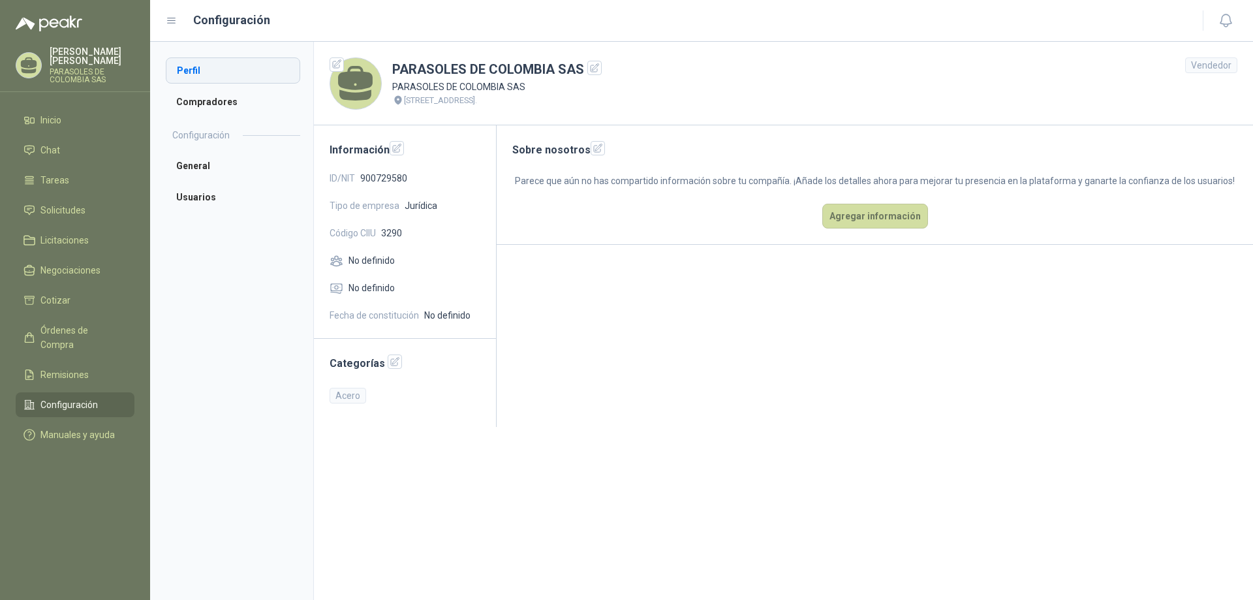
click at [198, 70] on li "Perfil" at bounding box center [233, 70] width 134 height 26
click at [395, 146] on icon "button" at bounding box center [397, 148] width 11 height 11
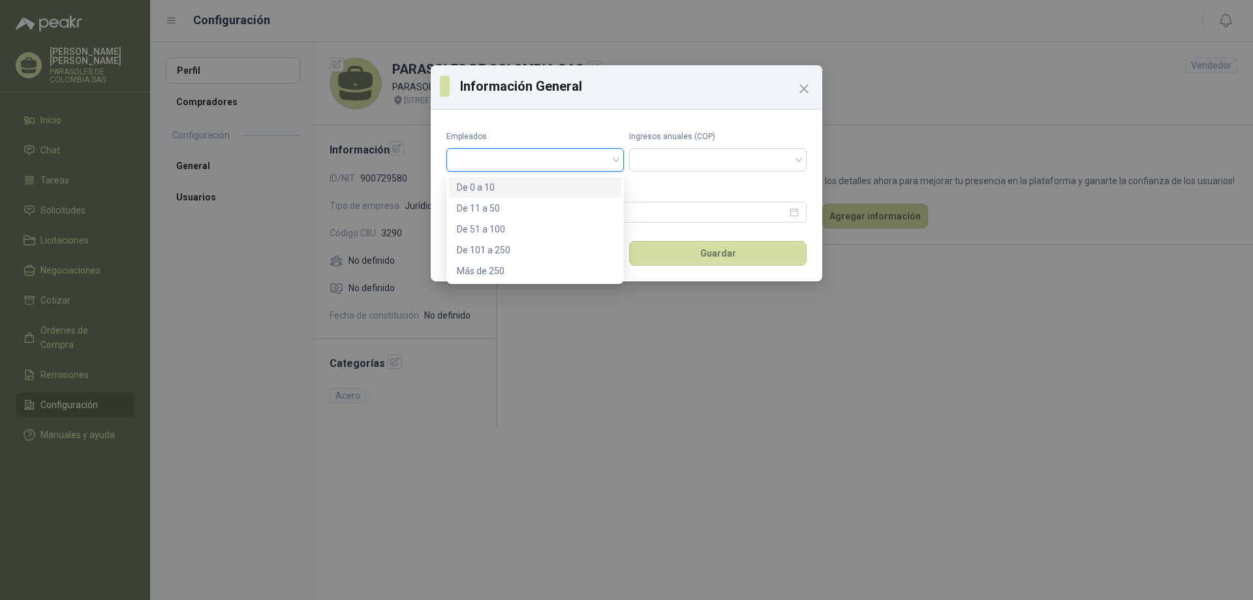
click at [592, 158] on input "search" at bounding box center [535, 159] width 162 height 20
click at [521, 207] on div "De 11 a 50" at bounding box center [535, 208] width 157 height 14
click at [703, 155] on input "search" at bounding box center [718, 159] width 162 height 20
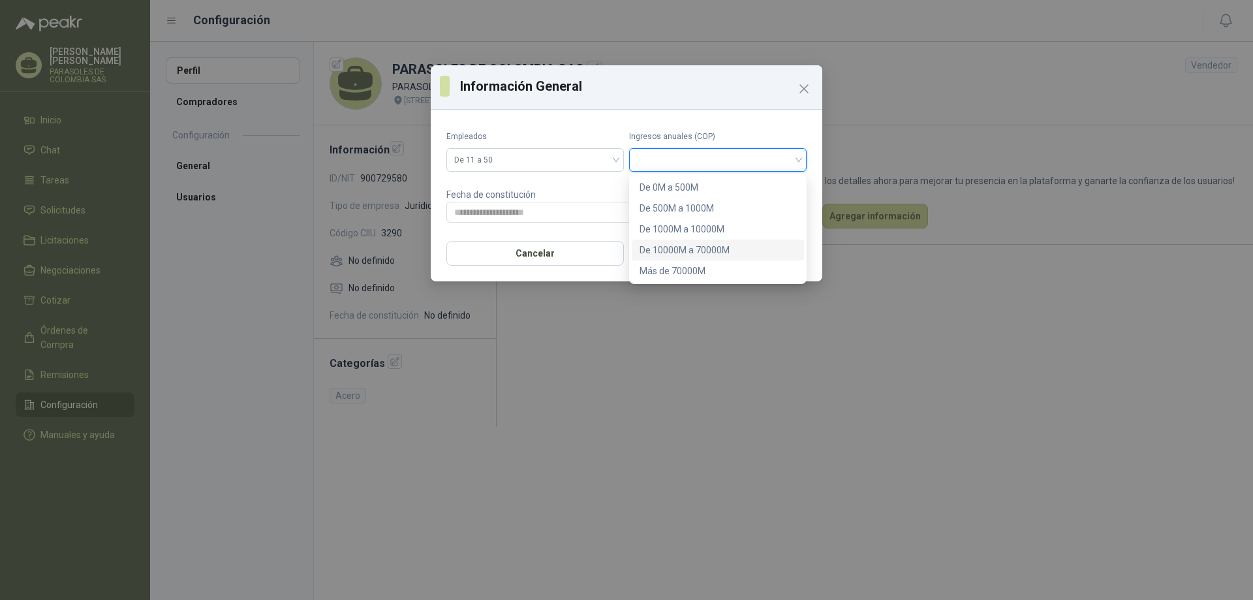
click at [689, 251] on div "De 10000M a 70000M" at bounding box center [718, 250] width 157 height 14
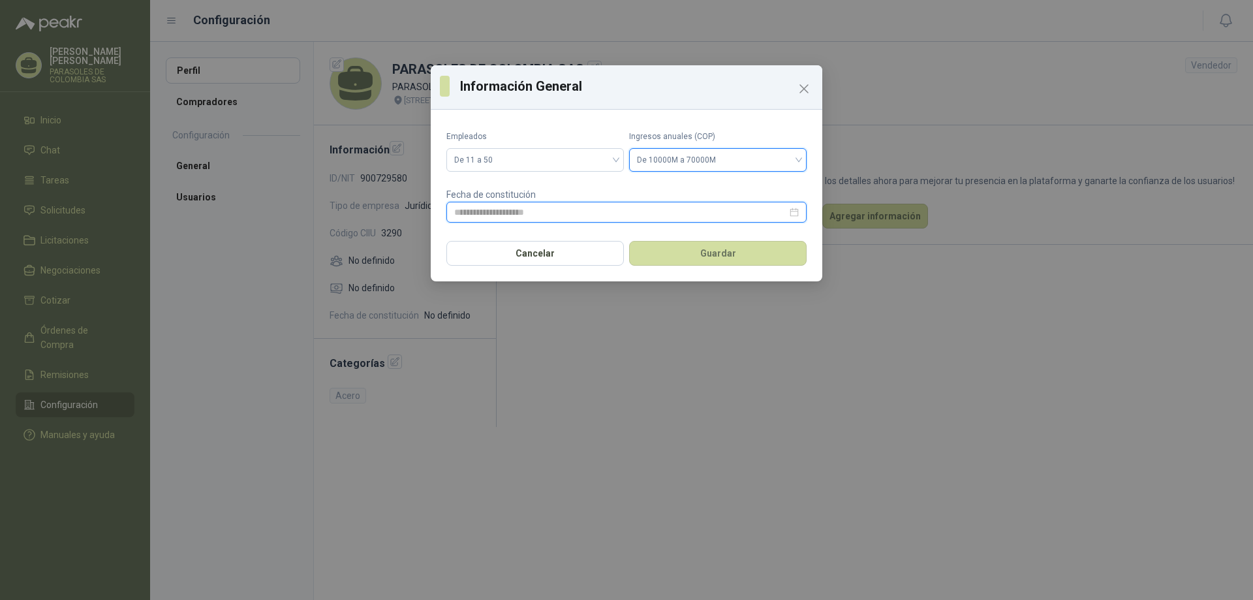
click at [528, 210] on input at bounding box center [620, 212] width 333 height 14
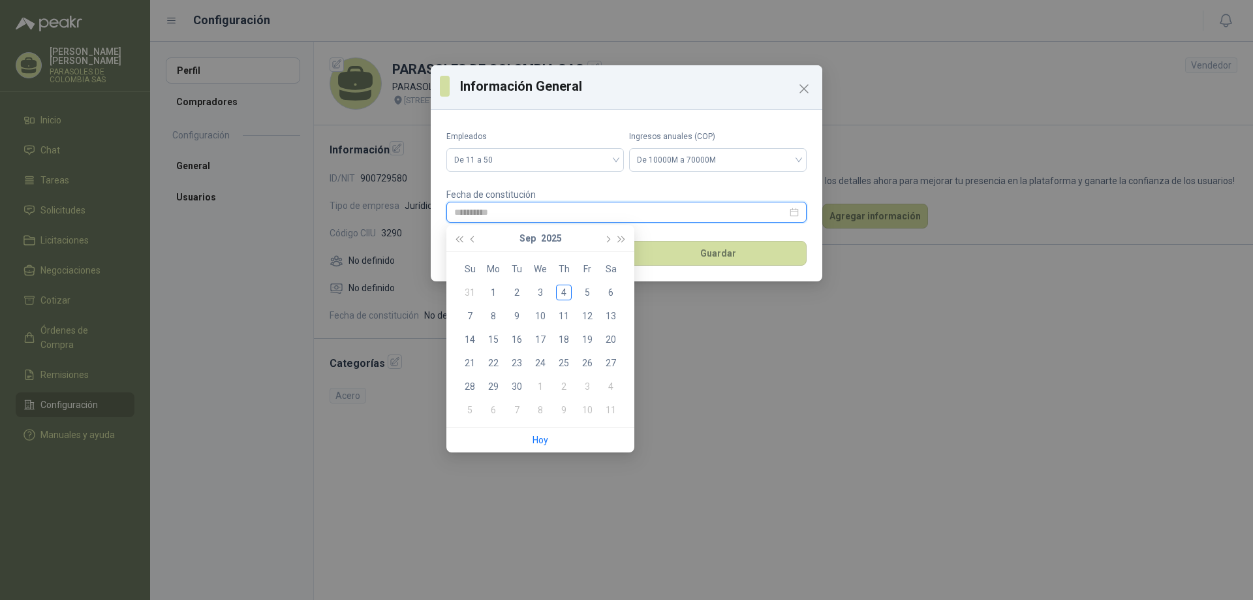
type input "**********"
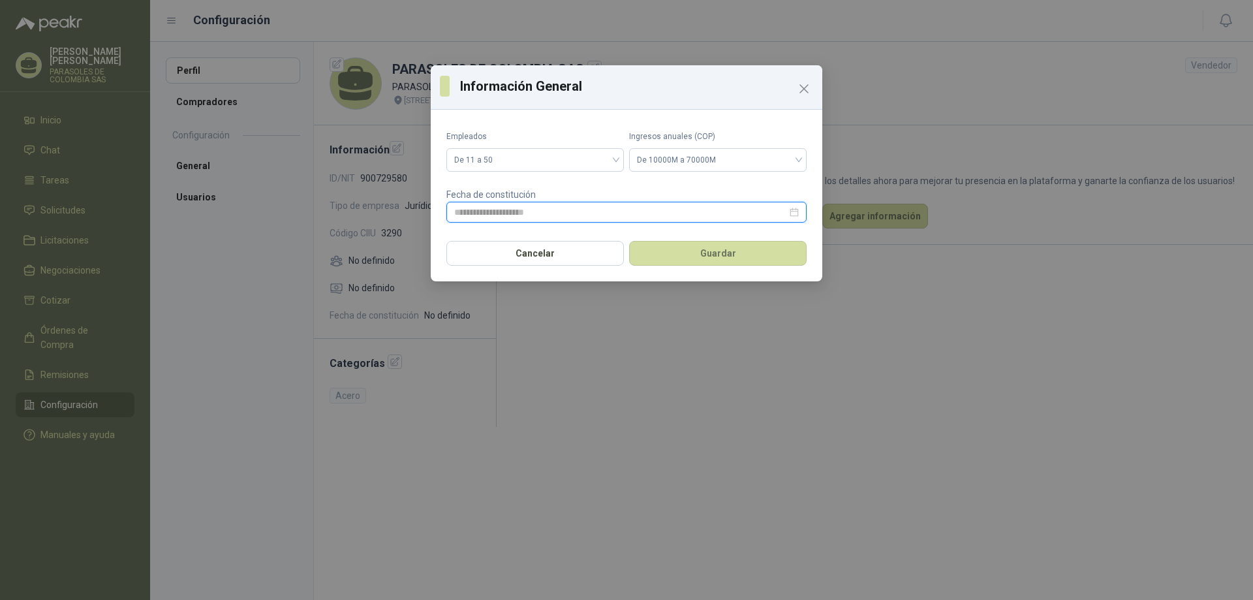
click at [534, 207] on input at bounding box center [620, 212] width 333 height 14
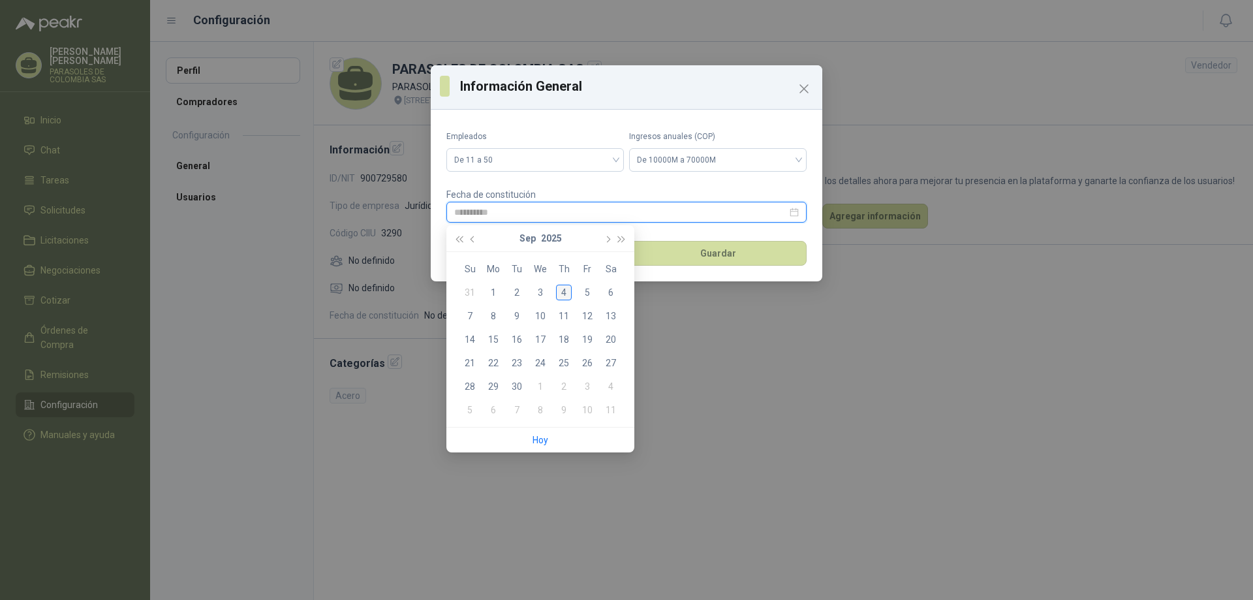
type input "**********"
click at [545, 238] on button "2025" at bounding box center [551, 238] width 21 height 26
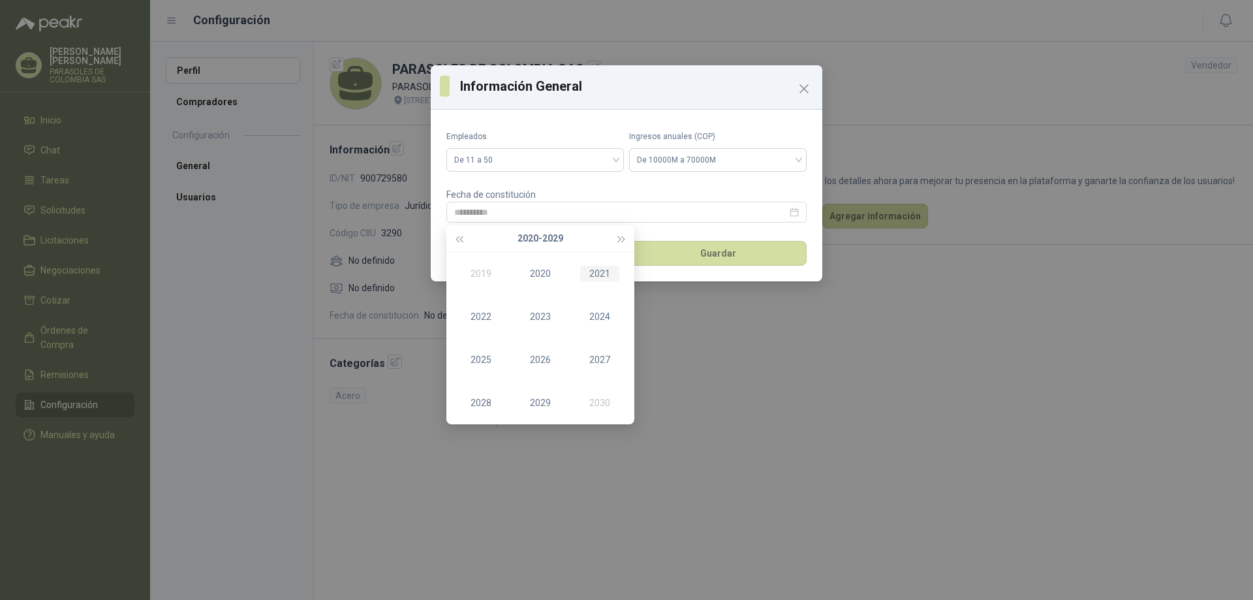
type input "**********"
click at [627, 239] on button "button" at bounding box center [622, 238] width 14 height 26
click at [461, 236] on button "button" at bounding box center [459, 238] width 14 height 26
click at [461, 234] on button "button" at bounding box center [459, 238] width 14 height 26
click at [588, 316] on div "2014" at bounding box center [599, 317] width 39 height 16
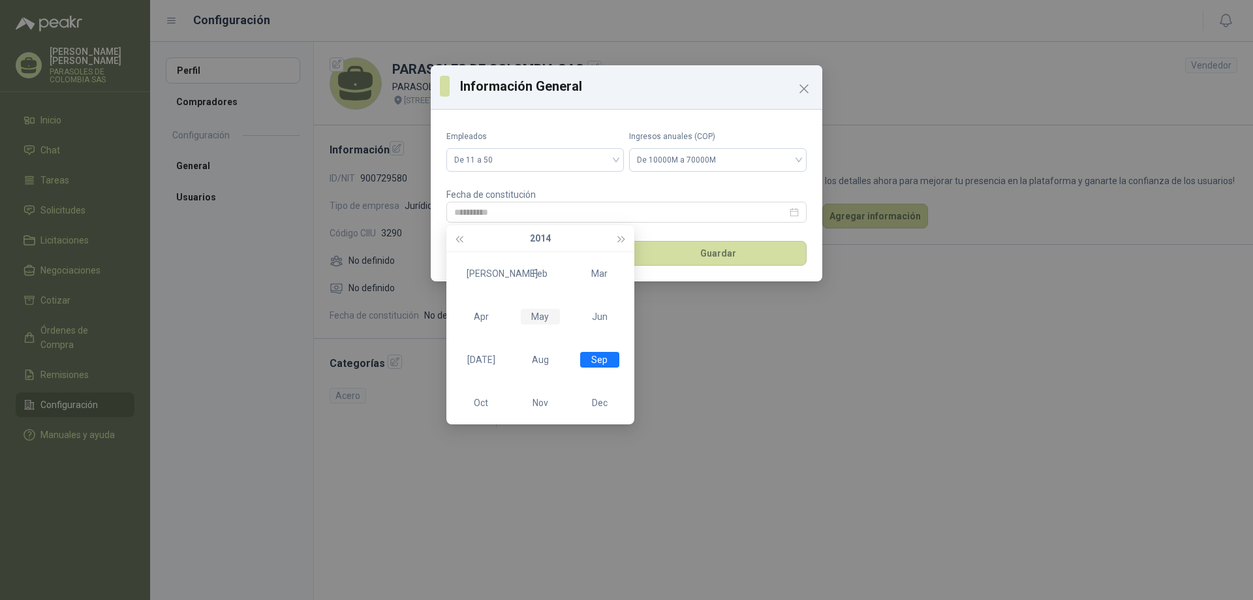
click at [543, 314] on div "May" at bounding box center [540, 317] width 39 height 16
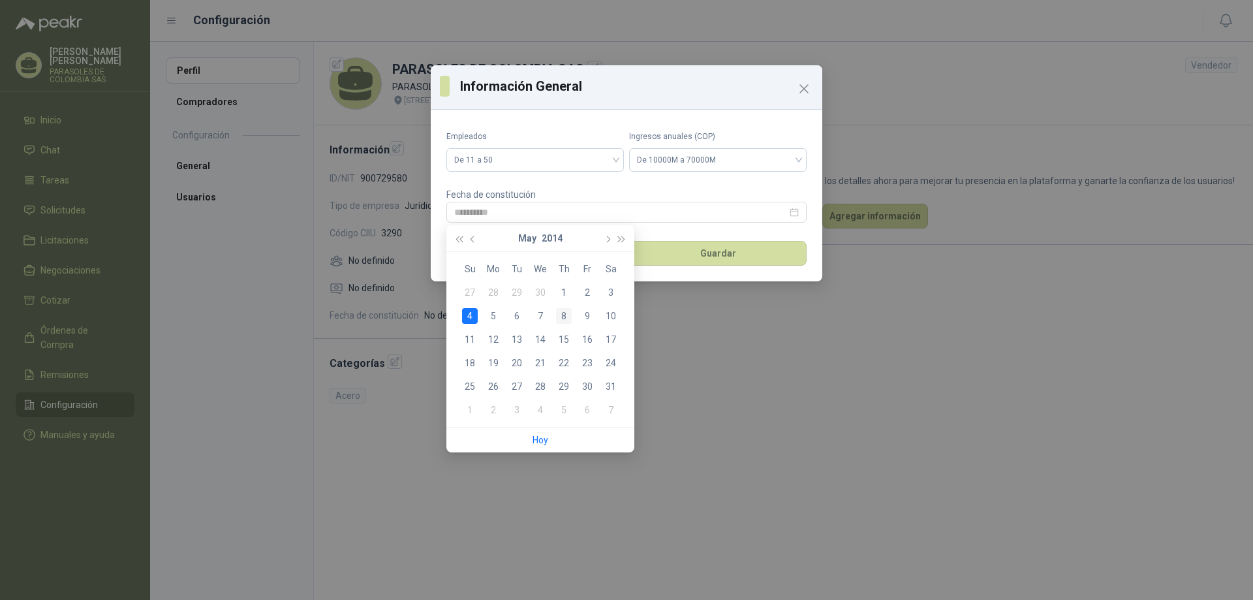
type input "**********"
click at [563, 307] on td "8" at bounding box center [563, 315] width 23 height 23
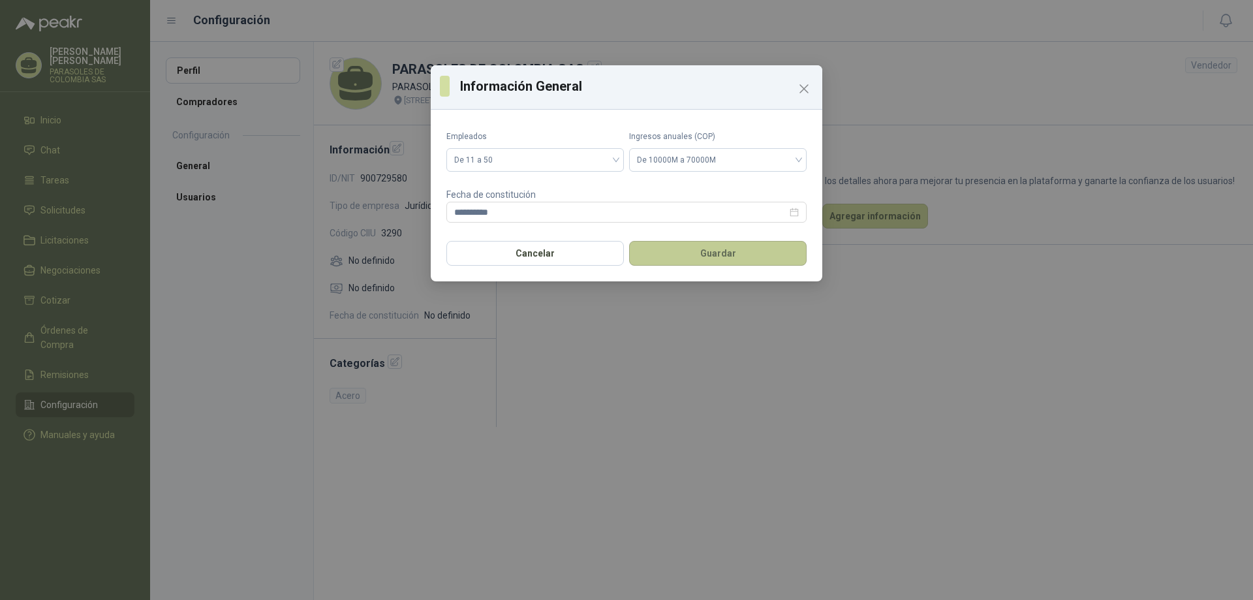
click at [666, 265] on button "Guardar" at bounding box center [717, 253] width 177 height 25
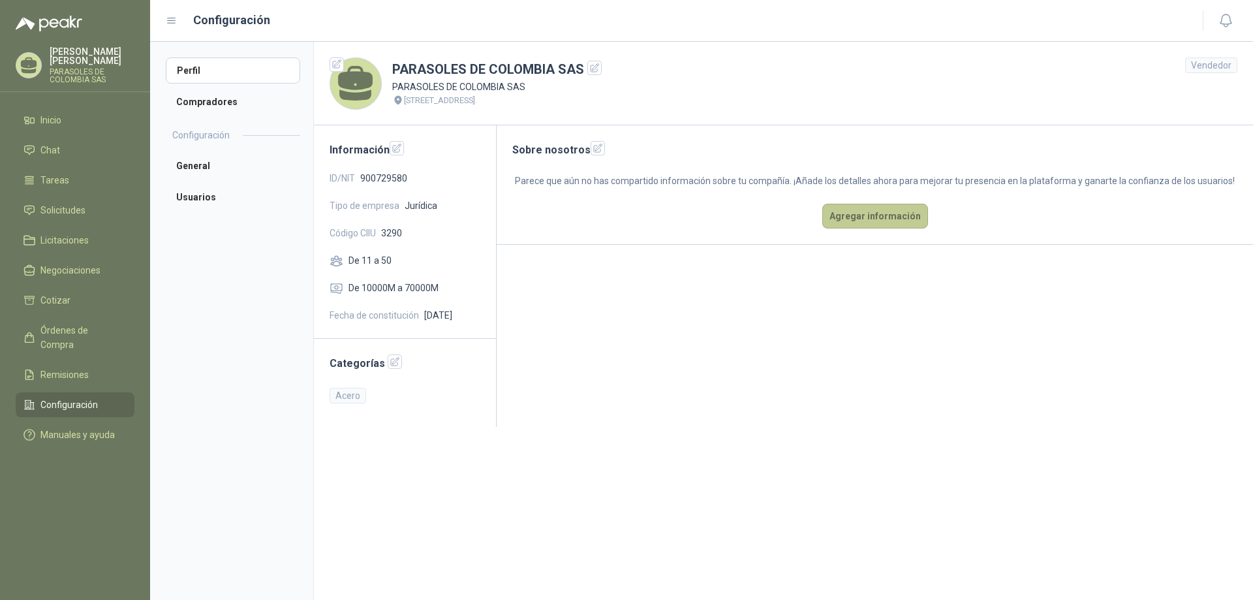
click at [886, 213] on button "Agregar información" at bounding box center [875, 216] width 106 height 25
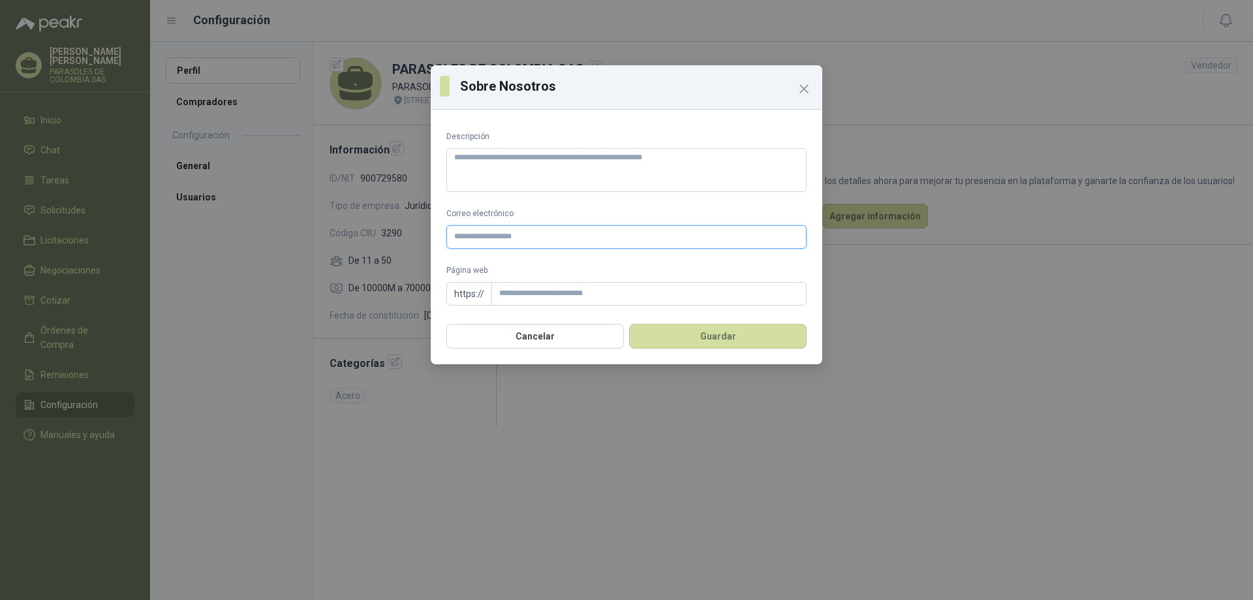
click at [497, 236] on input "Correo electrónico" at bounding box center [626, 236] width 360 height 23
type input "**********"
click at [508, 296] on input "Página web" at bounding box center [648, 293] width 315 height 23
type input "**********"
click at [711, 328] on button "Guardar" at bounding box center [717, 336] width 177 height 25
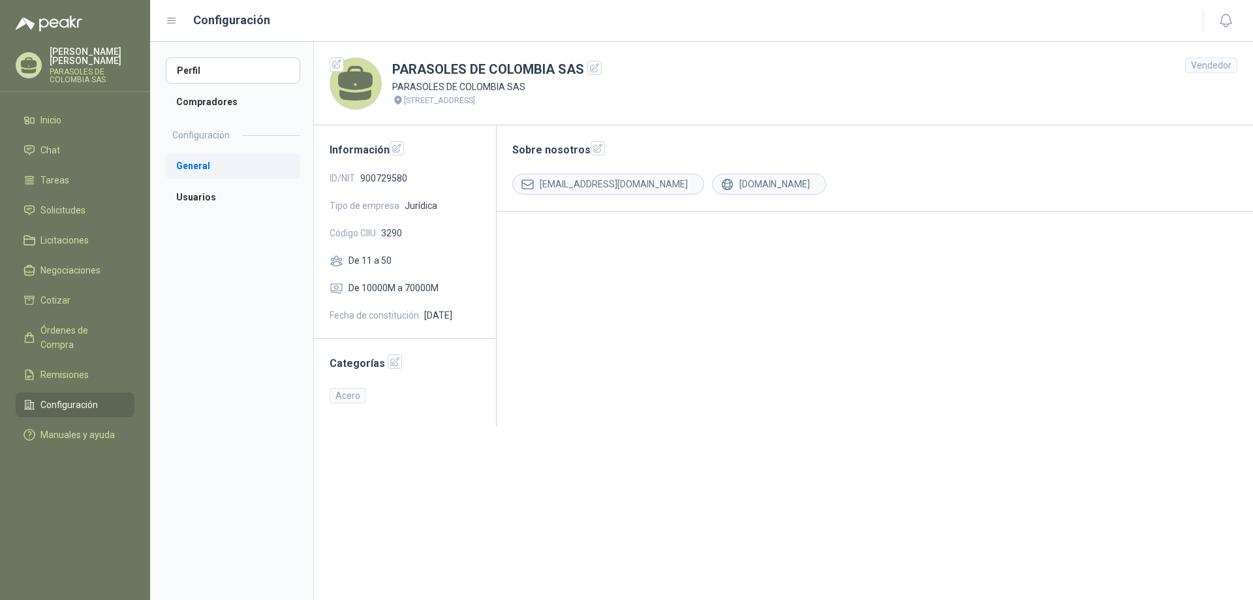
click at [199, 166] on li "General" at bounding box center [233, 166] width 134 height 26
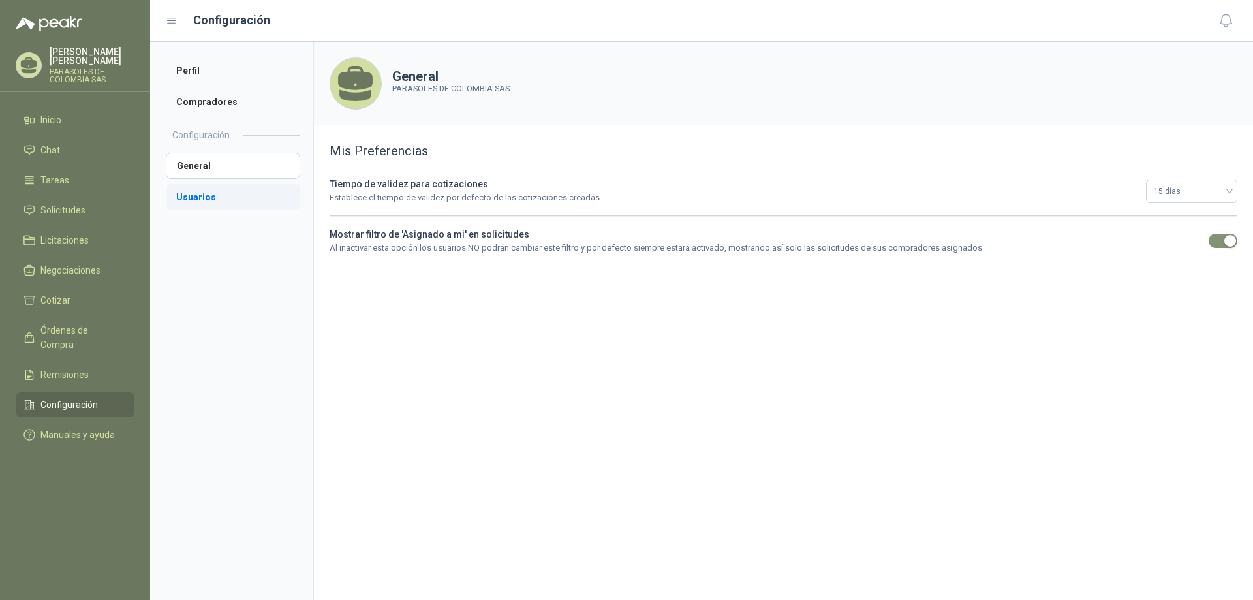
click at [204, 193] on li "Usuarios" at bounding box center [233, 197] width 134 height 26
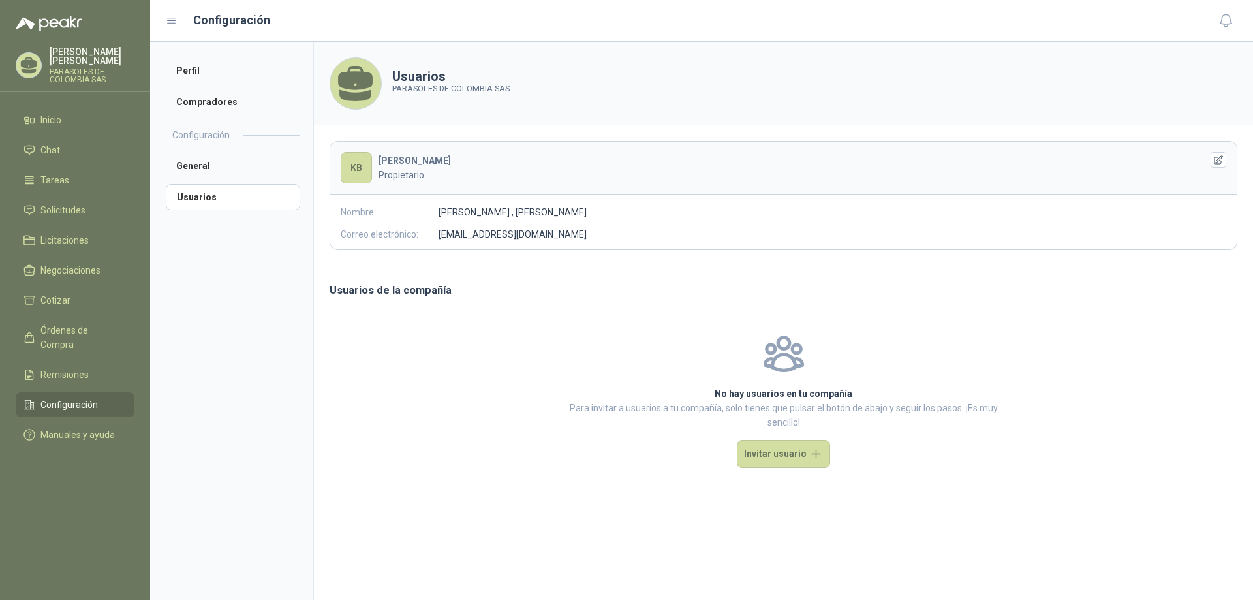
click at [398, 224] on div "KB KATHERINE B Propietario Nombre: katherine , Bravo Correo electrónico: ventas…" at bounding box center [784, 195] width 908 height 109
click at [401, 73] on h1 "Usuarios" at bounding box center [450, 76] width 117 height 12
click at [405, 80] on h1 "Usuarios" at bounding box center [450, 76] width 117 height 12
click at [360, 85] on icon at bounding box center [355, 78] width 35 height 24
click at [361, 85] on icon at bounding box center [355, 78] width 35 height 24
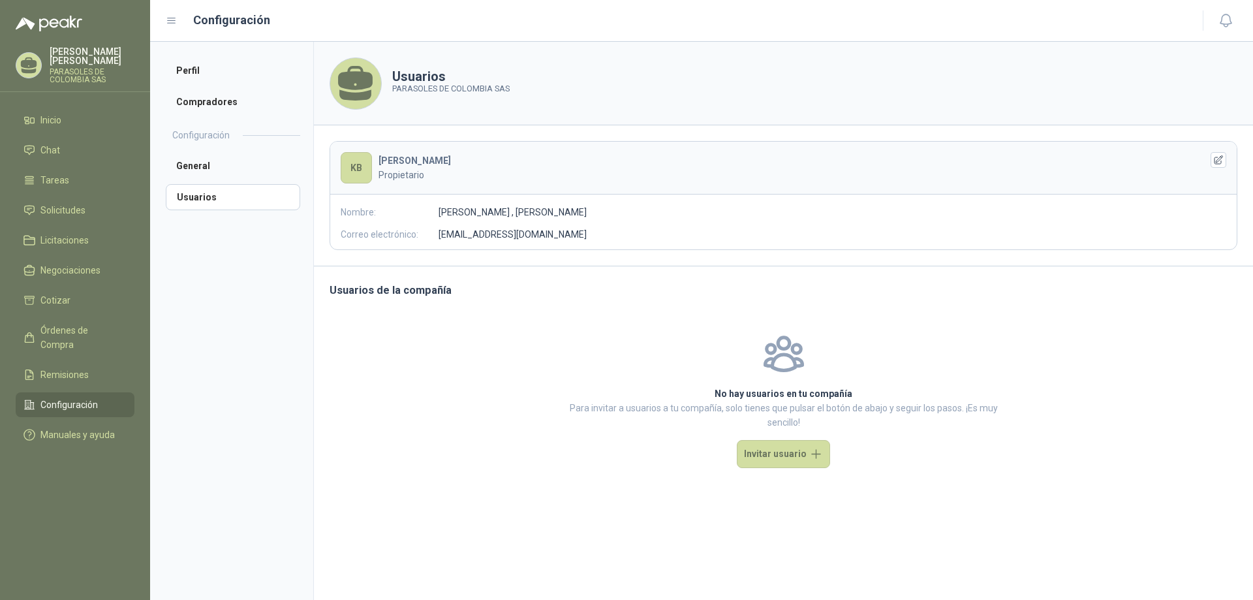
click at [399, 89] on p "PARASOLES DE COLOMBIA SAS" at bounding box center [450, 88] width 117 height 13
click at [403, 89] on p "PARASOLES DE COLOMBIA SAS" at bounding box center [450, 88] width 117 height 13
click at [93, 397] on span "Configuración" at bounding box center [68, 404] width 57 height 14
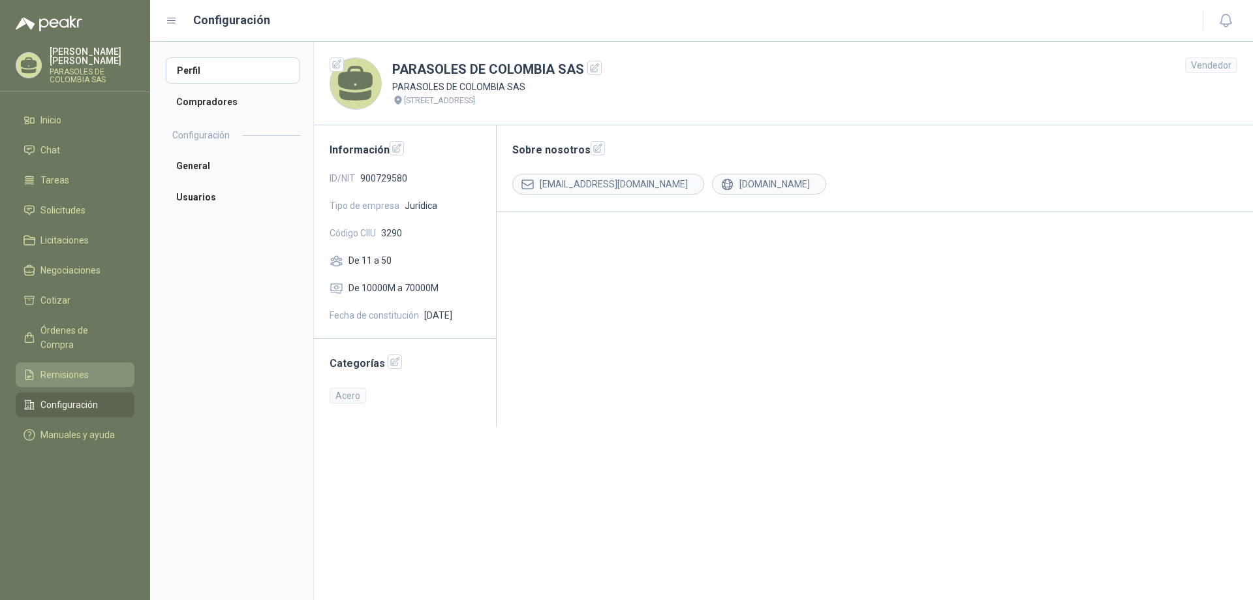
click at [113, 362] on link "Remisiones" at bounding box center [75, 374] width 119 height 25
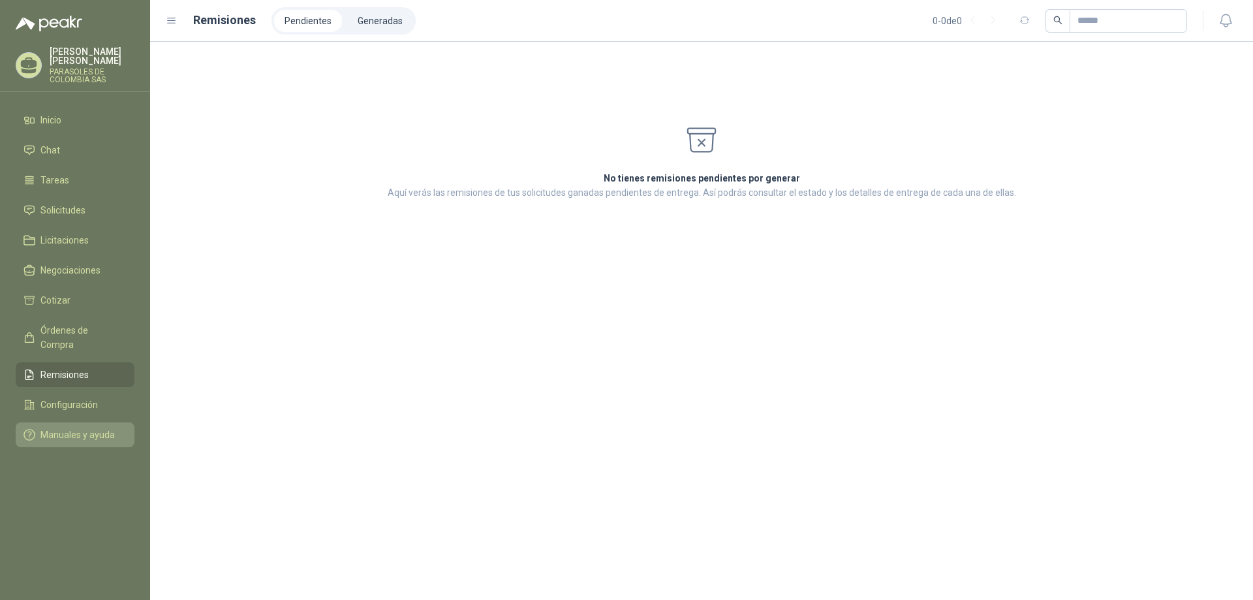
click at [85, 422] on link "Manuales y ayuda" at bounding box center [75, 434] width 119 height 25
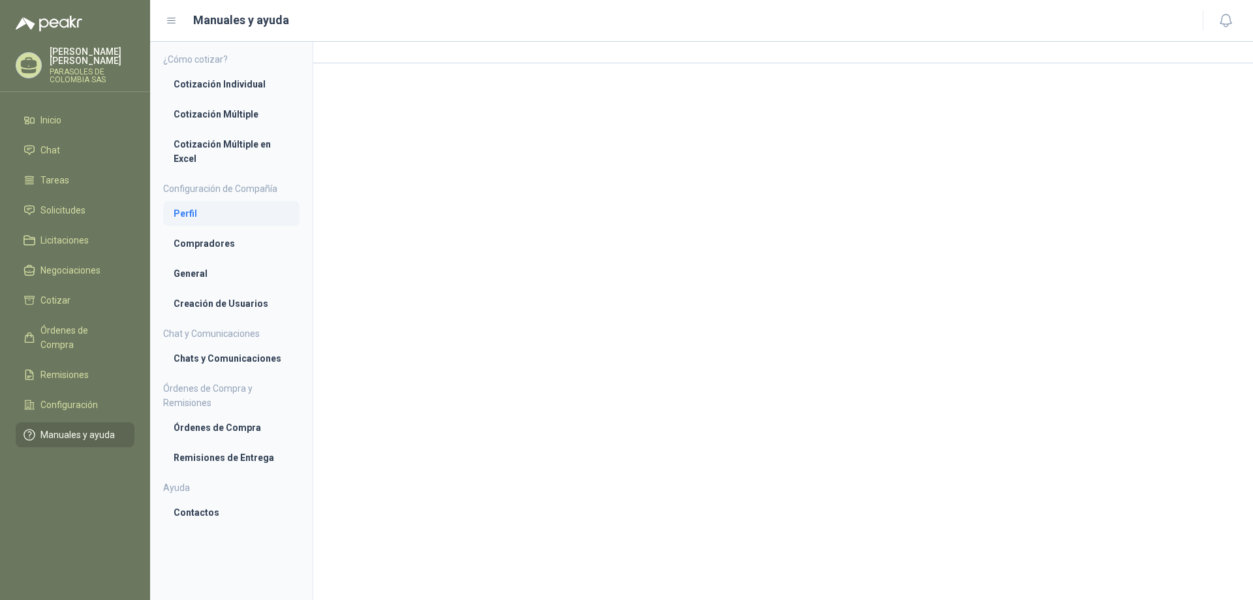
click at [225, 215] on li "Perfil" at bounding box center [232, 213] width 116 height 14
click at [985, 61] on h1 "Perfil" at bounding box center [783, 63] width 940 height 42
click at [882, 34] on header "Manuales y ayuda" at bounding box center [701, 21] width 1103 height 42
click at [523, 59] on h1 "Perfil" at bounding box center [783, 63] width 940 height 42
click at [185, 277] on li "General" at bounding box center [232, 275] width 116 height 14
